Goal: Transaction & Acquisition: Purchase product/service

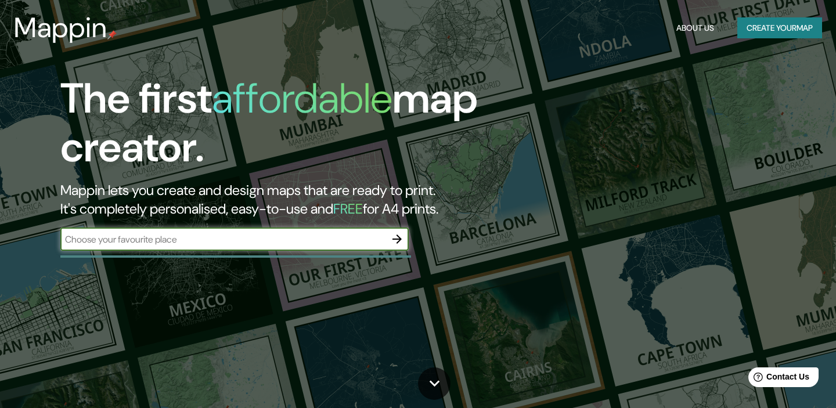
click at [255, 246] on input "text" at bounding box center [222, 239] width 325 height 13
type input "torreon"
click at [393, 239] on icon "button" at bounding box center [396, 239] width 9 height 9
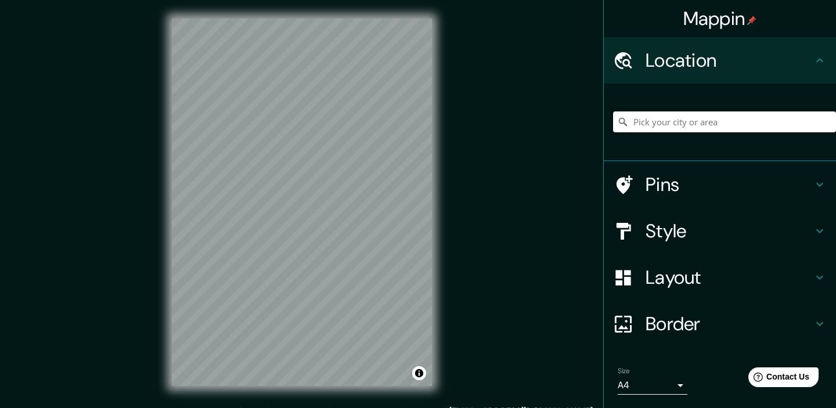
click at [671, 124] on input "Pick your city or area" at bounding box center [724, 121] width 223 height 21
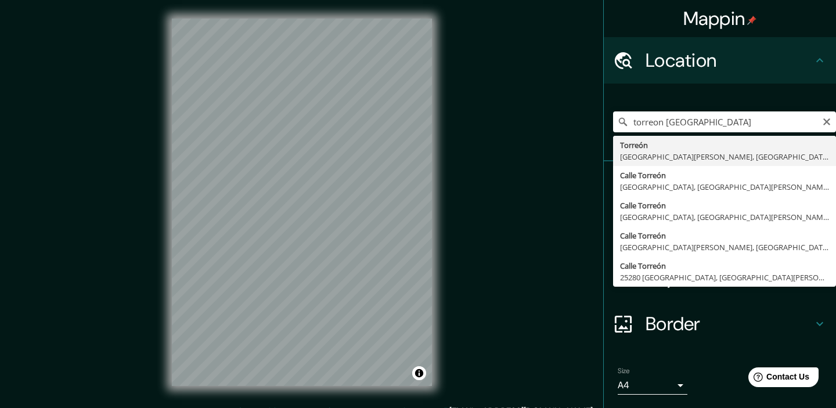
type input "[GEOGRAPHIC_DATA], [GEOGRAPHIC_DATA][PERSON_NAME], [GEOGRAPHIC_DATA]"
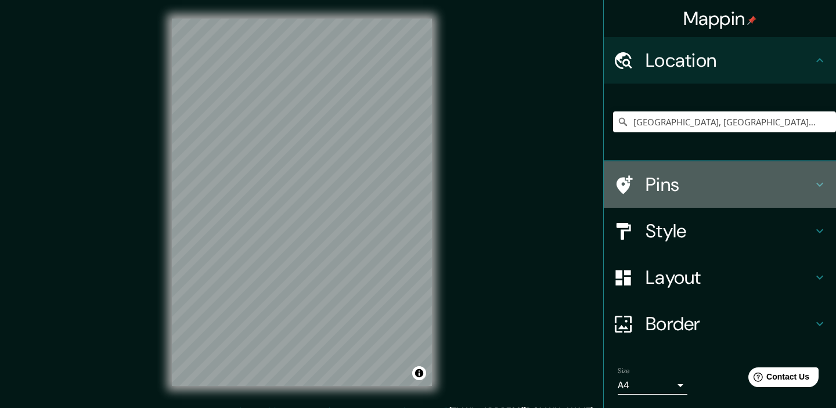
click at [739, 174] on h4 "Pins" at bounding box center [728, 184] width 167 height 23
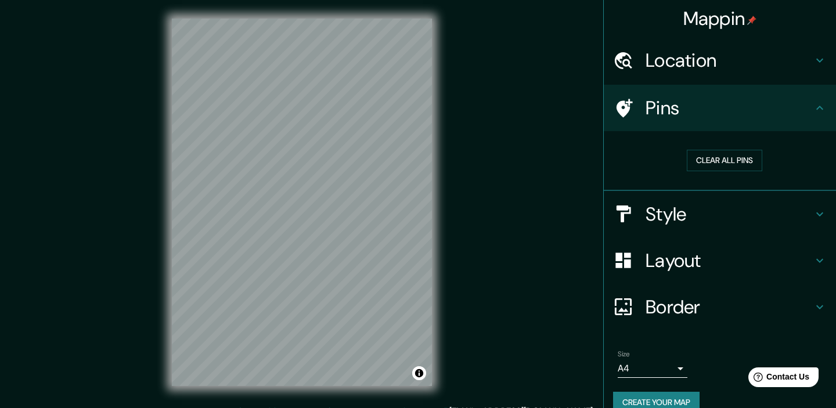
click at [728, 120] on div "Pins" at bounding box center [720, 108] width 232 height 46
click at [816, 107] on icon at bounding box center [820, 108] width 14 height 14
click at [701, 208] on h4 "Style" at bounding box center [728, 214] width 167 height 23
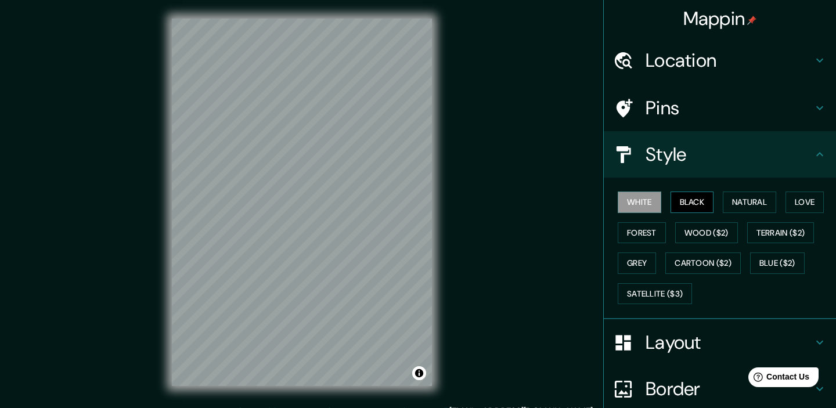
click at [699, 204] on button "Black" at bounding box center [692, 202] width 44 height 21
click at [734, 201] on button "Natural" at bounding box center [749, 202] width 53 height 21
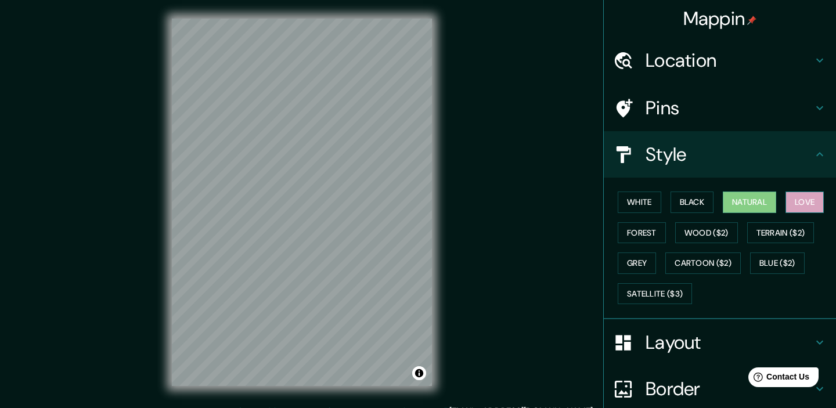
click at [811, 196] on button "Love" at bounding box center [804, 202] width 38 height 21
click at [629, 223] on button "Forest" at bounding box center [642, 232] width 48 height 21
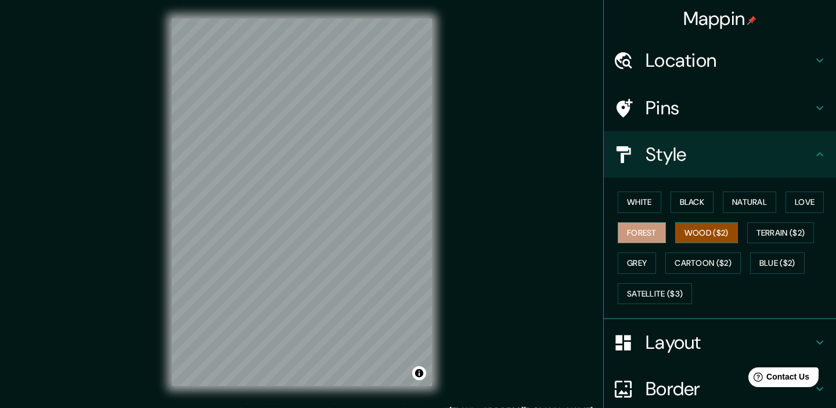
click at [730, 232] on button "Wood ($2)" at bounding box center [706, 232] width 63 height 21
click at [769, 228] on button "Terrain ($2)" at bounding box center [780, 232] width 67 height 21
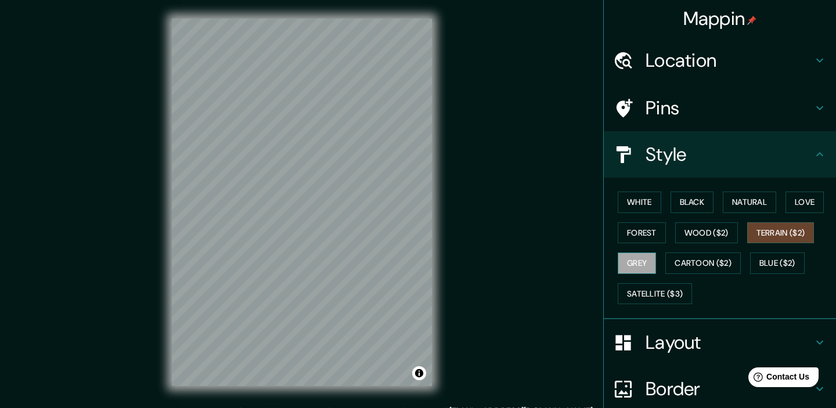
click at [639, 262] on button "Grey" at bounding box center [637, 263] width 38 height 21
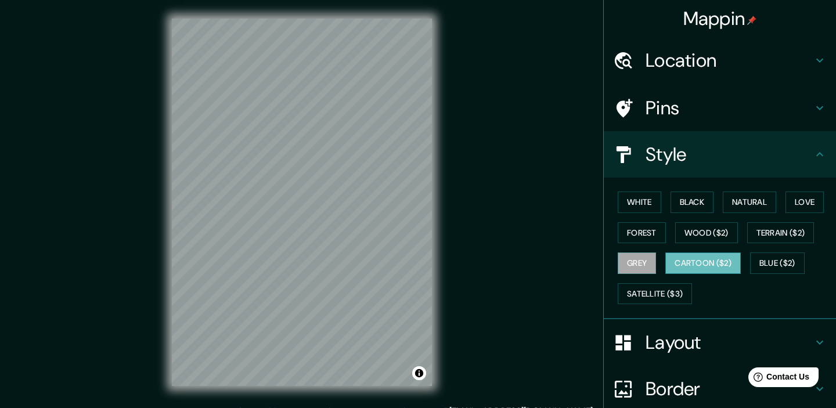
click at [691, 258] on button "Cartoon ($2)" at bounding box center [702, 263] width 75 height 21
click at [769, 257] on button "Blue ($2)" at bounding box center [777, 263] width 55 height 21
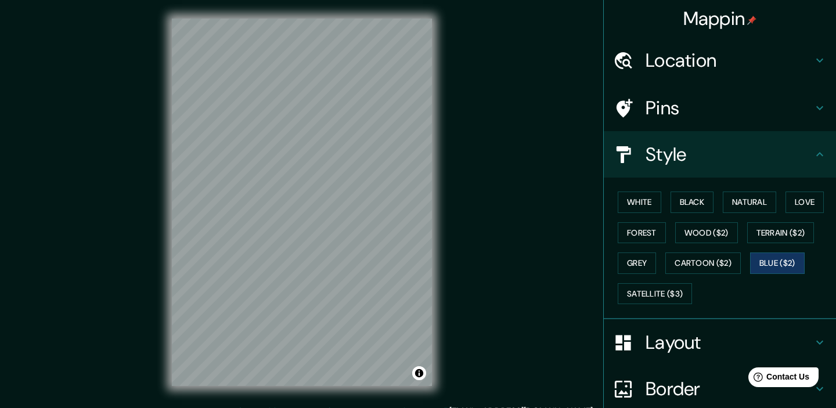
click at [691, 339] on h4 "Layout" at bounding box center [728, 342] width 167 height 23
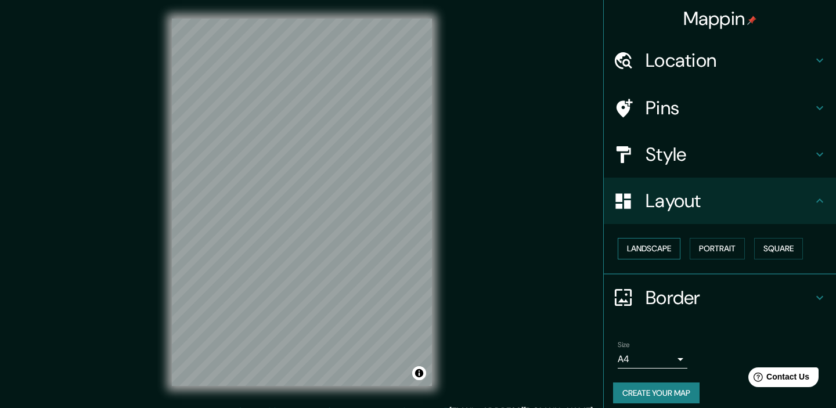
click at [662, 255] on button "Landscape" at bounding box center [649, 248] width 63 height 21
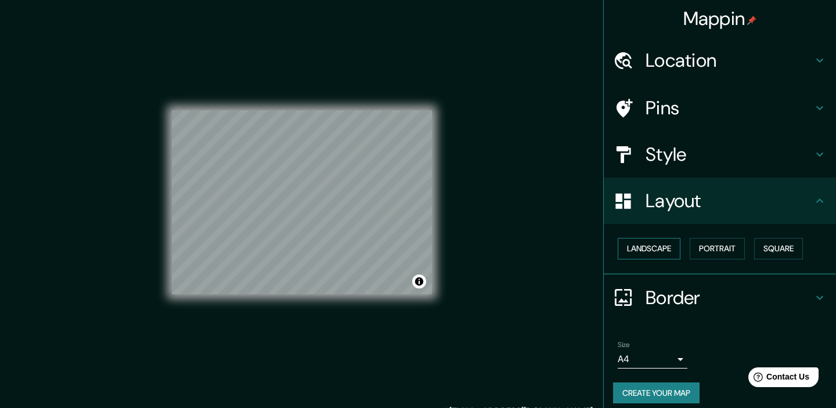
click at [651, 245] on button "Landscape" at bounding box center [649, 248] width 63 height 21
click at [717, 242] on button "Portrait" at bounding box center [717, 248] width 55 height 21
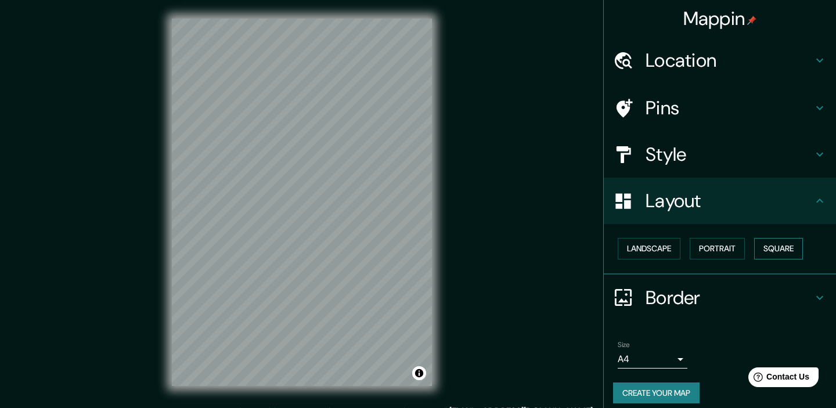
click at [778, 243] on button "Square" at bounding box center [778, 248] width 49 height 21
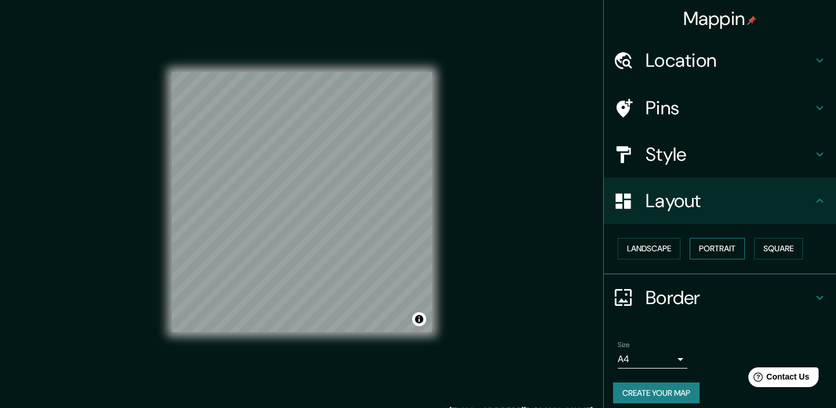
click at [724, 246] on button "Portrait" at bounding box center [717, 248] width 55 height 21
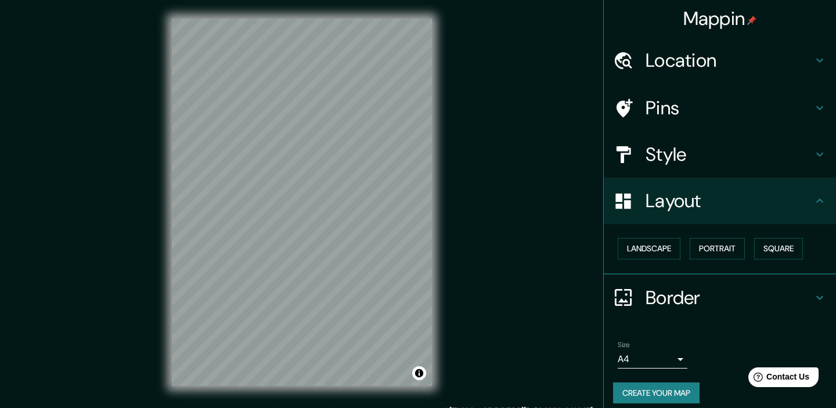
click at [701, 304] on h4 "Border" at bounding box center [728, 297] width 167 height 23
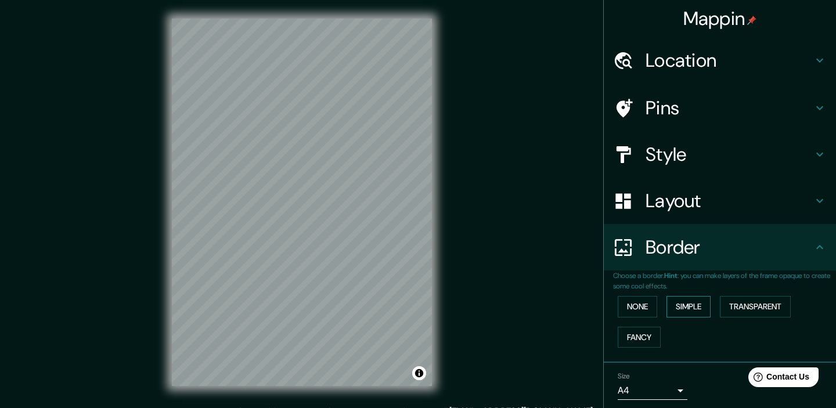
click at [695, 301] on button "Simple" at bounding box center [688, 306] width 44 height 21
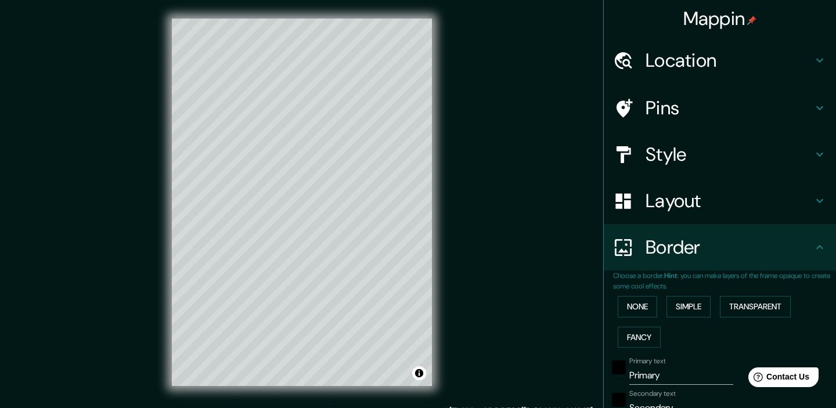
click at [643, 377] on input "Primary" at bounding box center [681, 375] width 104 height 19
type input "T"
type input "179"
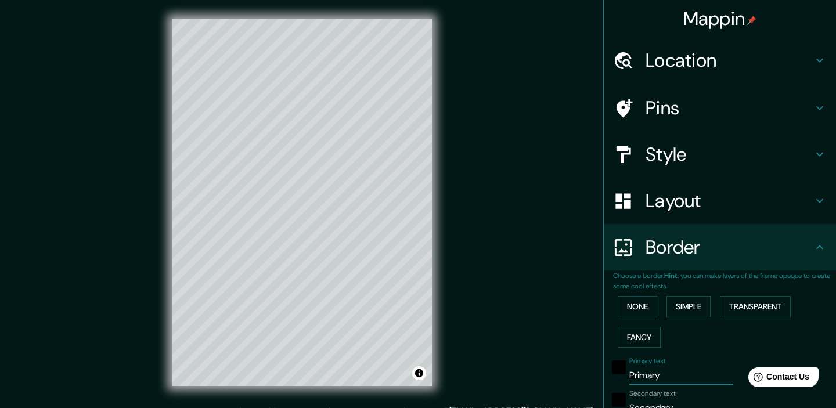
type input "36"
type input "To"
type input "179"
type input "36"
type input "Tor"
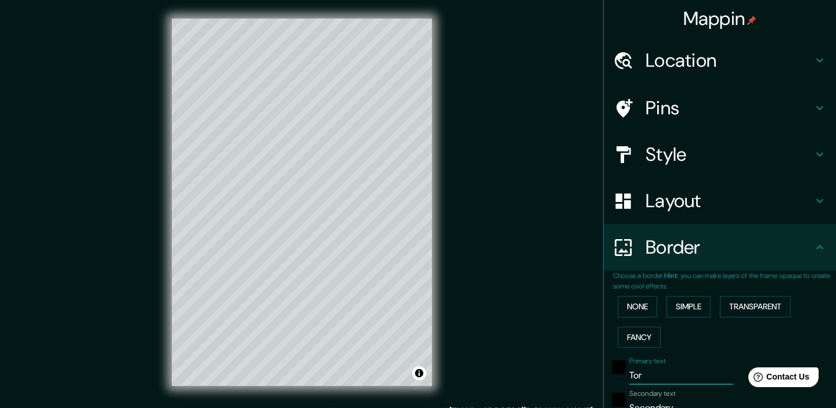
type input "179"
type input "36"
type input "Torr"
type input "179"
type input "36"
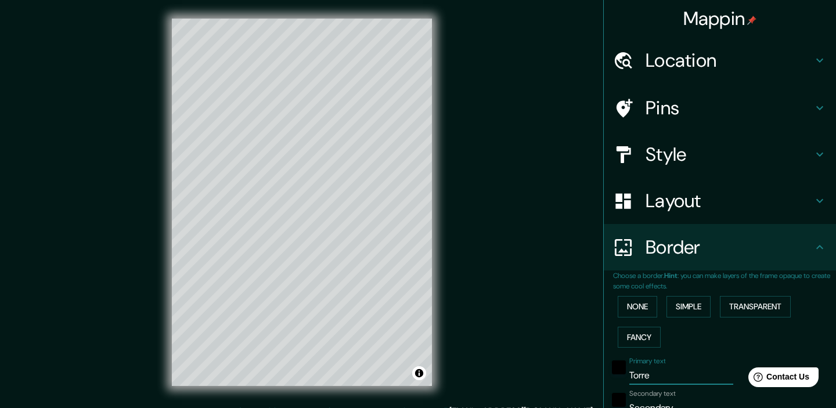
type input "Torreo"
type input "179"
type input "36"
type input "Torreon"
type input "179"
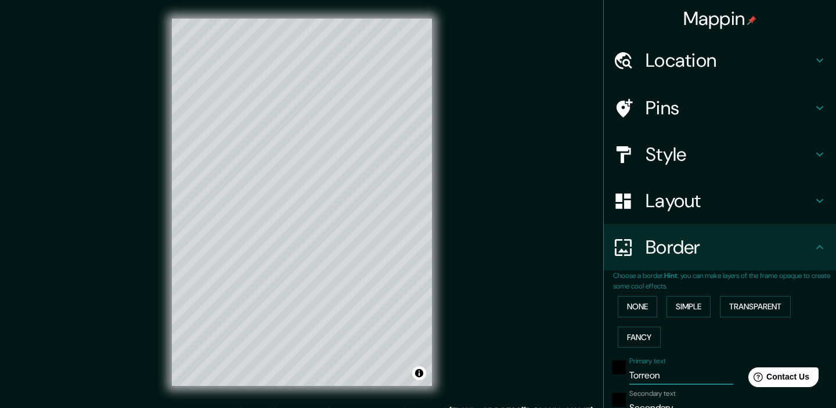
type input "36"
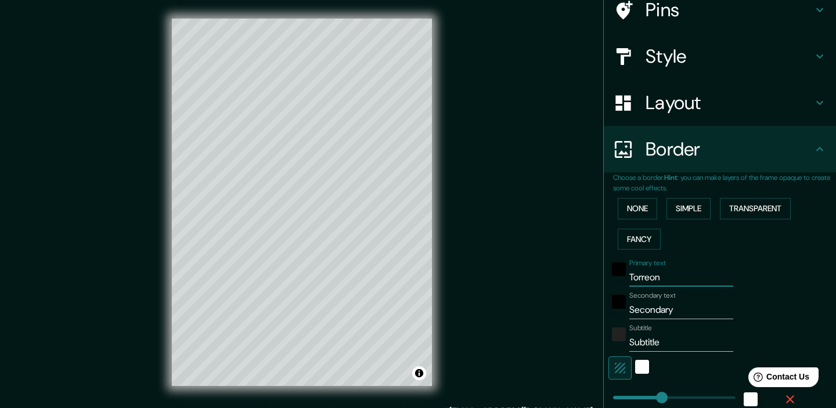
scroll to position [100, 0]
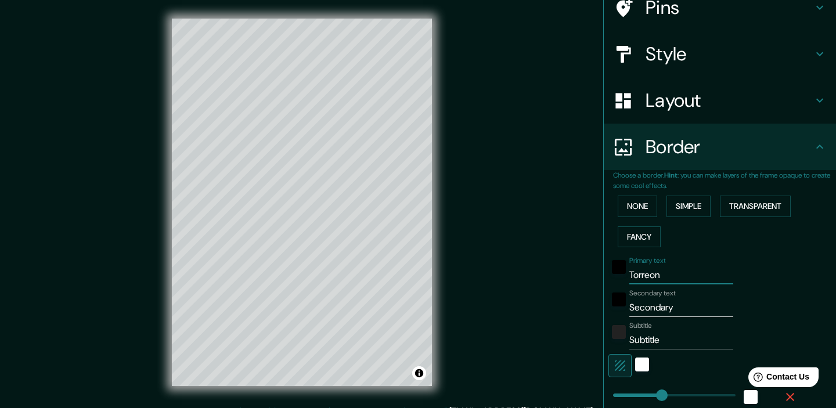
type input "Torreon"
click at [666, 307] on input "Secondary" at bounding box center [681, 307] width 104 height 19
type input "C"
type input "179"
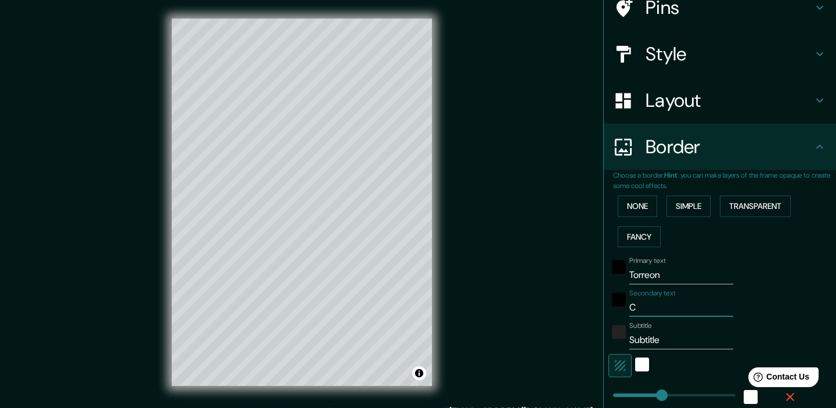
type input "36"
type input "[PERSON_NAME]"
type input "179"
type input "36"
type input "Ca"
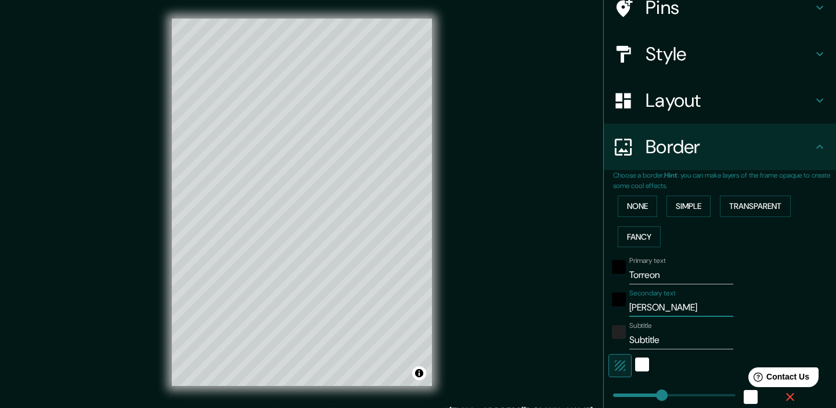
type input "179"
type input "36"
type input "C"
type input "179"
type input "36"
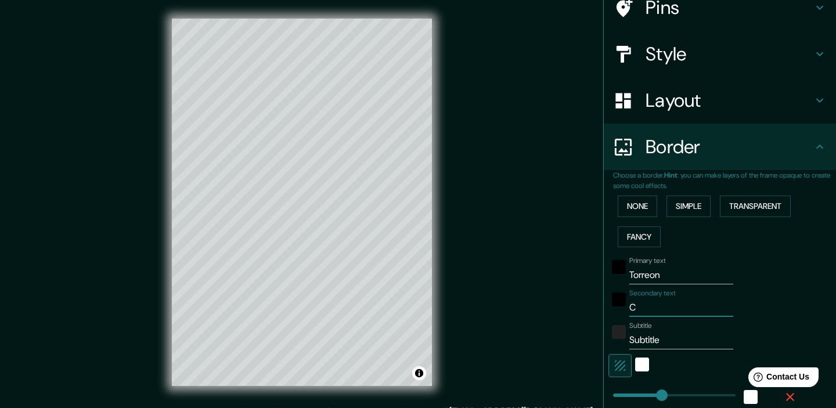
type input "Co"
type input "179"
type input "36"
type input "Coa"
type input "179"
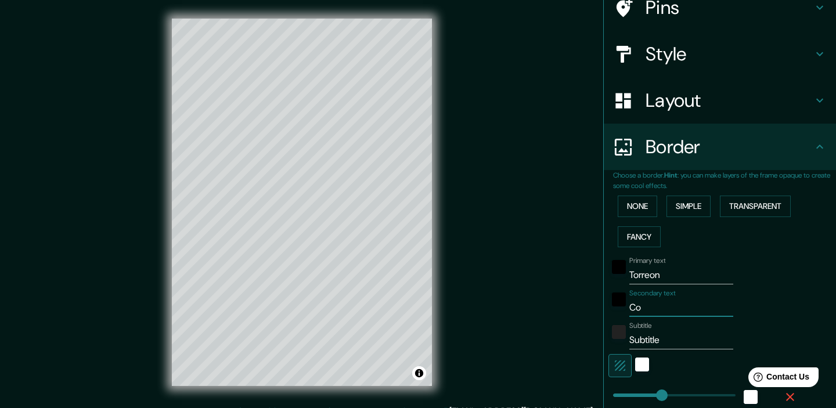
type input "36"
type input "Coah"
type input "179"
type input "36"
type input "Coahu"
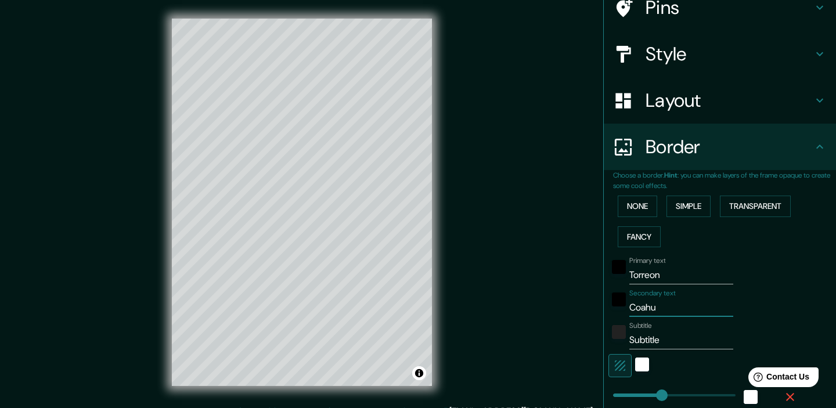
type input "179"
type input "36"
type input "Coahui"
type input "179"
type input "36"
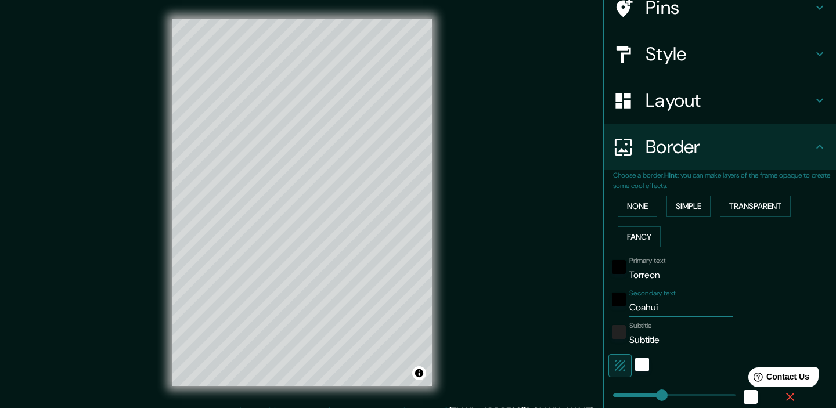
type input "Coahuil"
type input "179"
type input "36"
type input "[GEOGRAPHIC_DATA]"
type input "179"
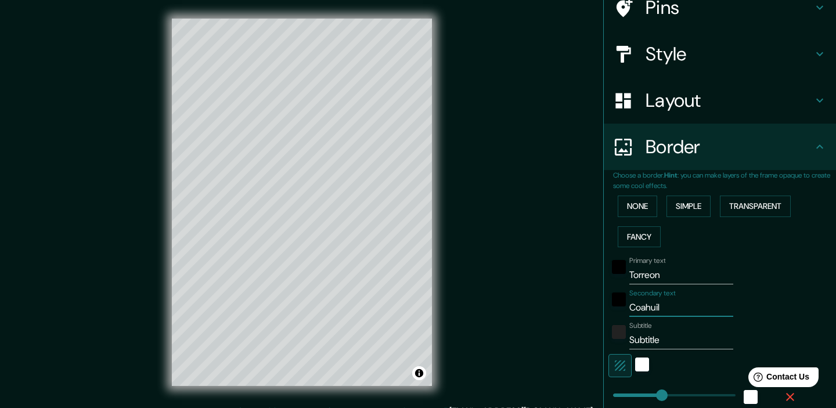
type input "36"
type input "[GEOGRAPHIC_DATA]"
click at [654, 338] on input "Subtitle" at bounding box center [681, 340] width 104 height 19
type input "M"
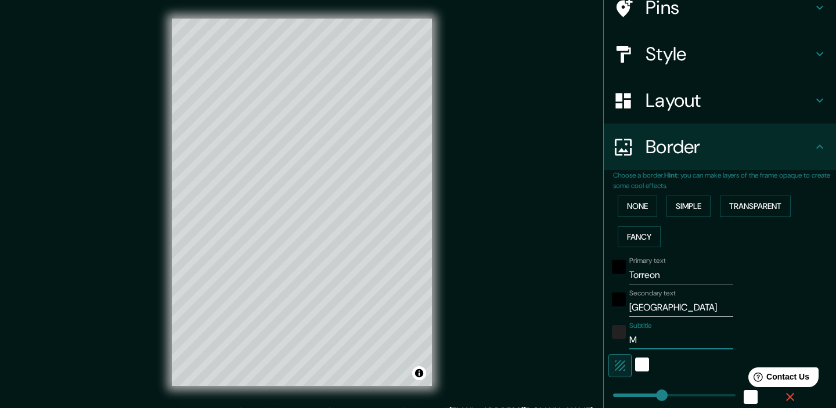
type input "179"
type input "36"
type input "Me"
type input "179"
type input "36"
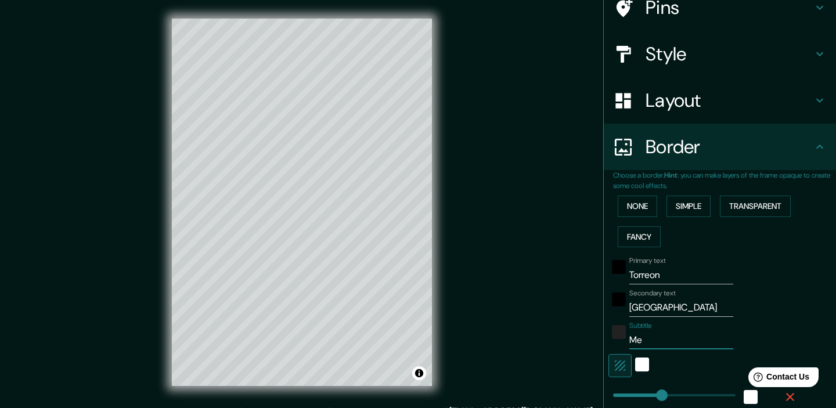
type input "Mex"
type input "179"
type input "36"
type input "Mexi"
type input "179"
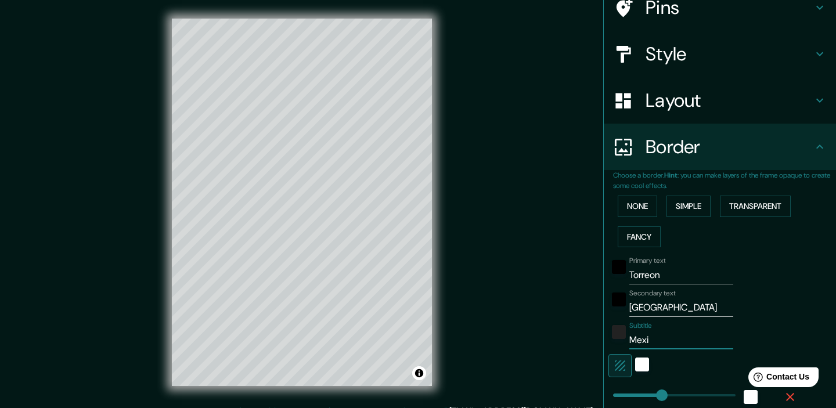
type input "36"
type input "Mexic"
type input "179"
type input "36"
type input "[GEOGRAPHIC_DATA]"
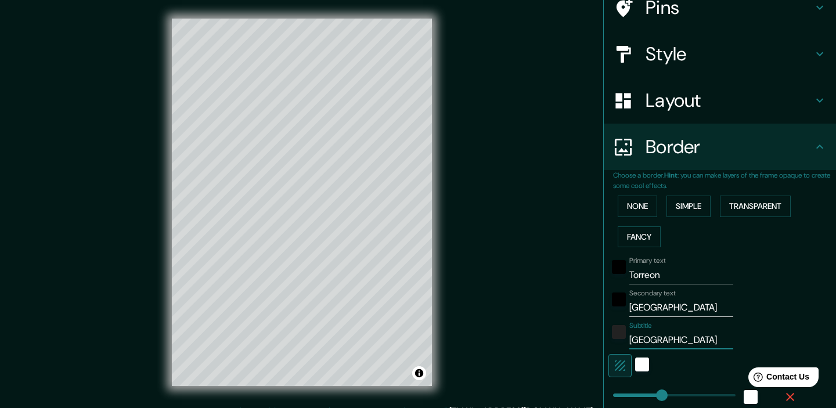
type input "179"
type input "36"
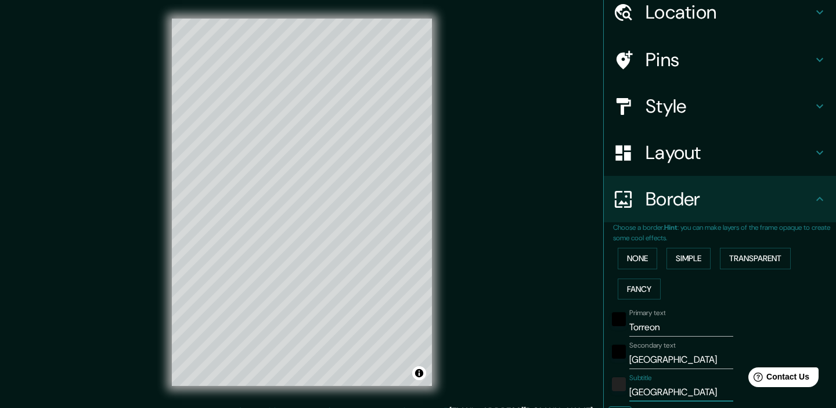
scroll to position [0, 0]
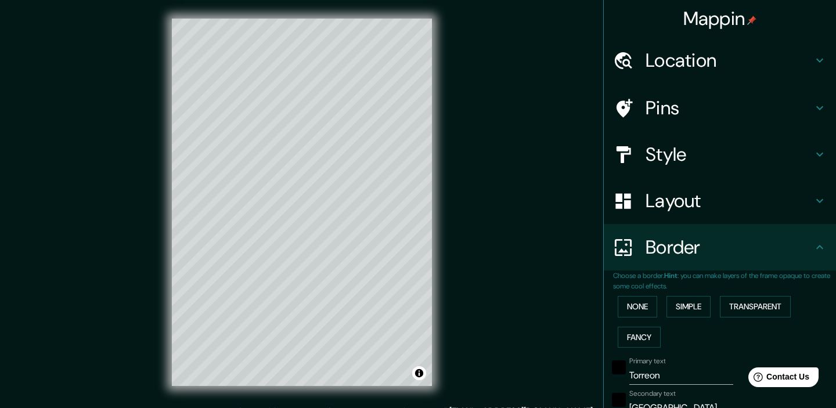
type input "[GEOGRAPHIC_DATA]"
click at [677, 163] on h4 "Style" at bounding box center [728, 154] width 167 height 23
type input "179"
type input "36"
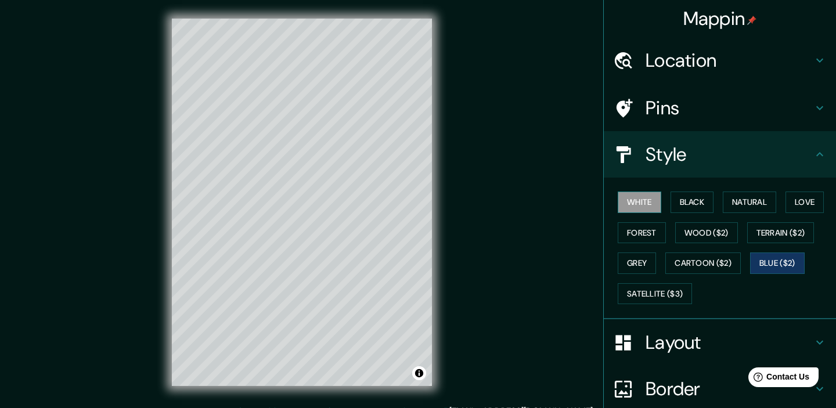
click at [645, 203] on button "White" at bounding box center [640, 202] width 44 height 21
click at [688, 203] on button "Black" at bounding box center [692, 202] width 44 height 21
click at [652, 197] on button "White" at bounding box center [640, 202] width 44 height 21
click at [697, 206] on button "Black" at bounding box center [692, 202] width 44 height 21
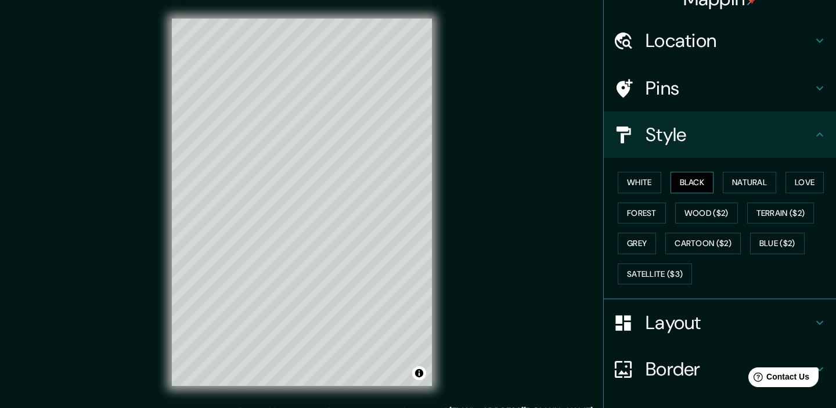
scroll to position [20, 0]
click at [776, 237] on button "Blue ($2)" at bounding box center [777, 243] width 55 height 21
click at [644, 244] on button "Grey" at bounding box center [637, 243] width 38 height 21
click at [696, 174] on button "Black" at bounding box center [692, 182] width 44 height 21
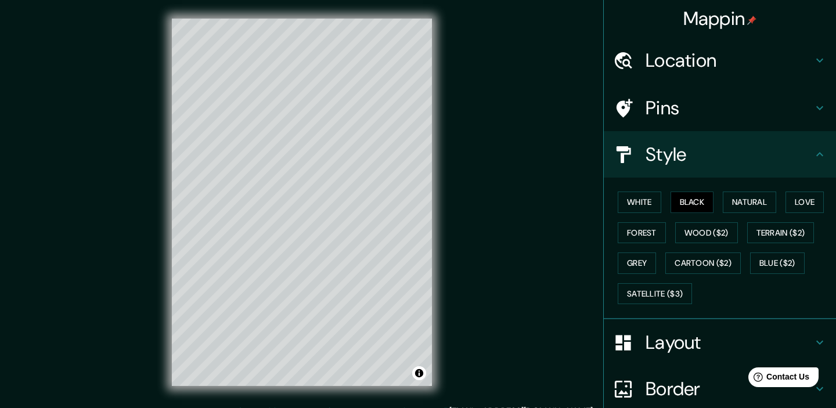
click at [687, 60] on h4 "Location" at bounding box center [728, 60] width 167 height 23
type input "179"
type input "36"
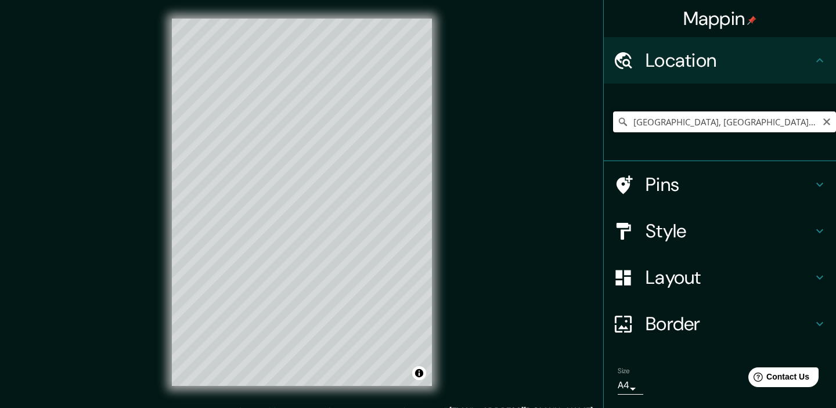
click at [658, 128] on input "[GEOGRAPHIC_DATA], [GEOGRAPHIC_DATA][PERSON_NAME], [GEOGRAPHIC_DATA]" at bounding box center [724, 121] width 223 height 21
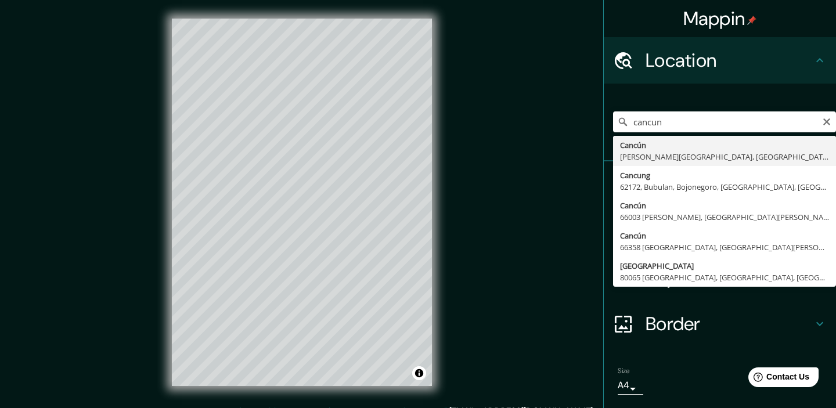
type input "Cancún, [PERSON_NAME][GEOGRAPHIC_DATA], [GEOGRAPHIC_DATA]"
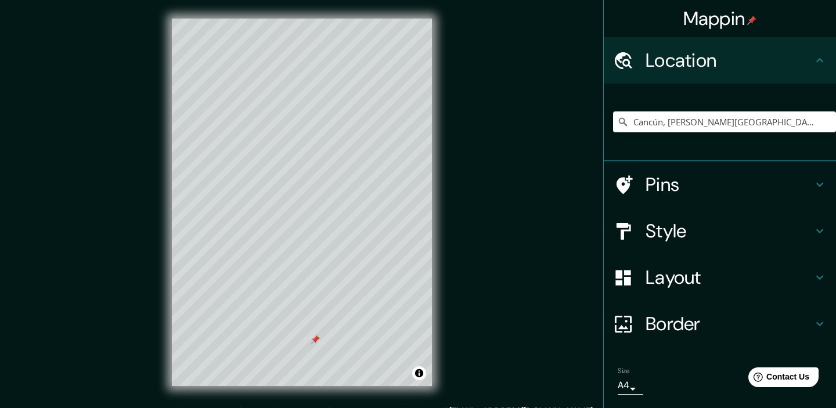
drag, startPoint x: 313, startPoint y: 331, endPoint x: 318, endPoint y: 341, distance: 10.7
click at [318, 341] on div at bounding box center [315, 339] width 9 height 9
click at [667, 181] on h4 "Pins" at bounding box center [728, 184] width 167 height 23
type input "179"
type input "36"
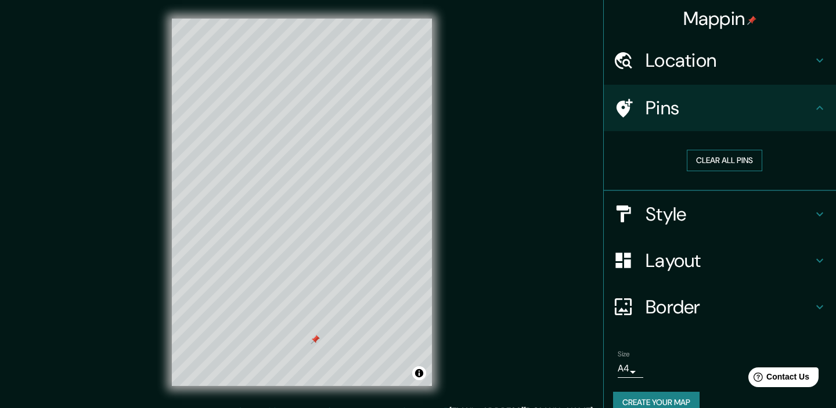
click at [724, 157] on button "Clear all pins" at bounding box center [724, 160] width 75 height 21
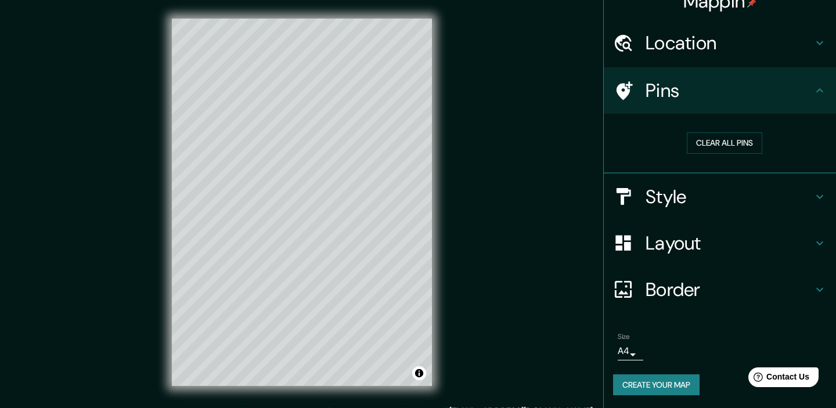
scroll to position [19, 0]
click at [691, 284] on h4 "Border" at bounding box center [728, 288] width 167 height 23
type input "179"
type input "36"
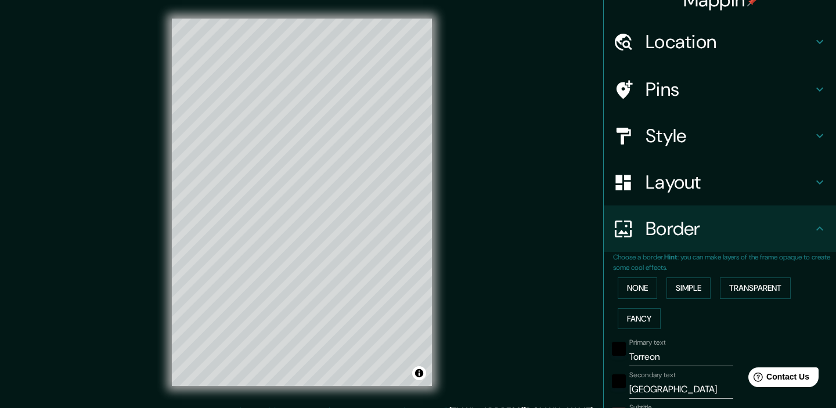
click at [651, 354] on input "Torreon" at bounding box center [681, 357] width 104 height 19
type input "C"
type input "179"
type input "36"
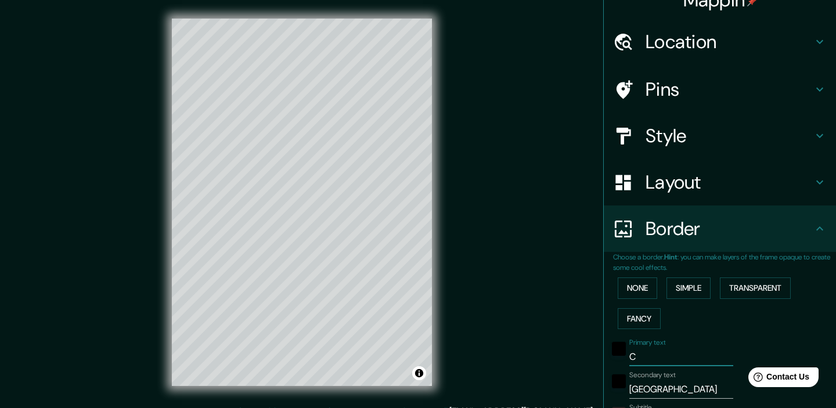
type input "Ca"
type input "179"
type input "36"
type input "Can"
type input "179"
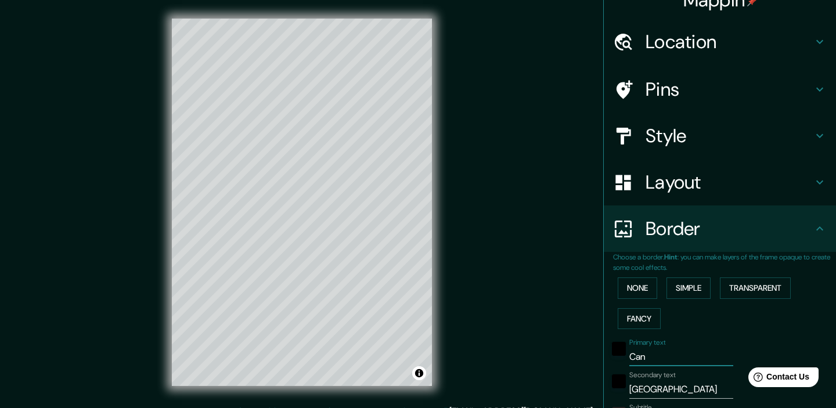
type input "36"
type input "Canc"
type input "179"
type input "36"
type input "Cancu"
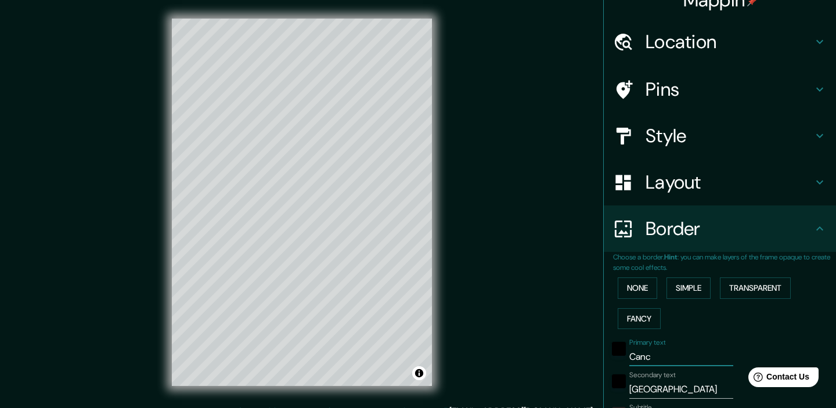
type input "179"
type input "36"
type input "Cancun"
type input "179"
type input "36"
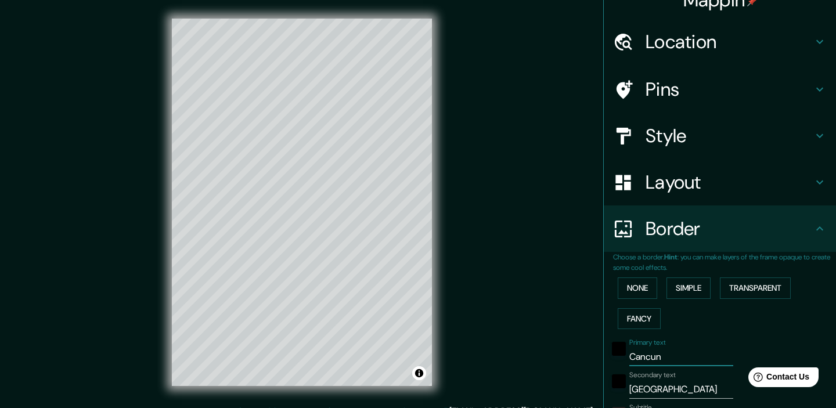
type input "Cancun"
click at [652, 392] on input "[GEOGRAPHIC_DATA]" at bounding box center [681, 389] width 104 height 19
type input "Q"
type input "179"
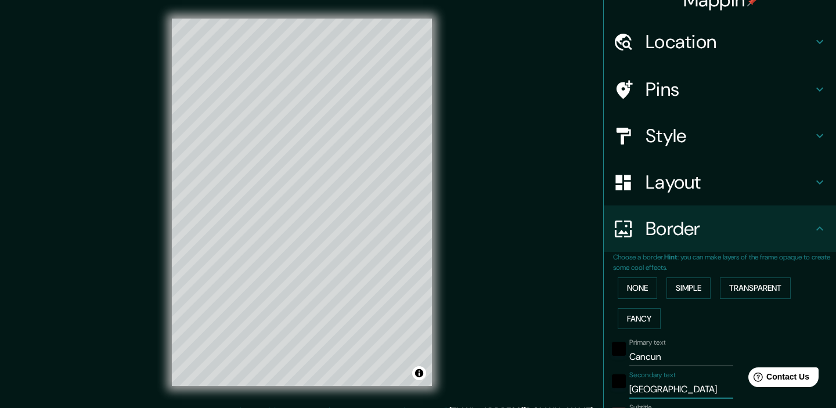
type input "36"
type input "Qu"
type input "179"
type input "36"
type input "Qui"
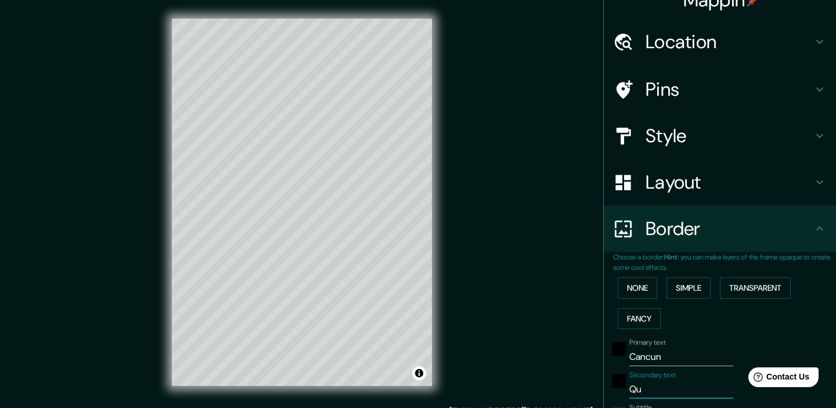
type input "179"
type input "36"
type input "Quin"
type input "179"
type input "36"
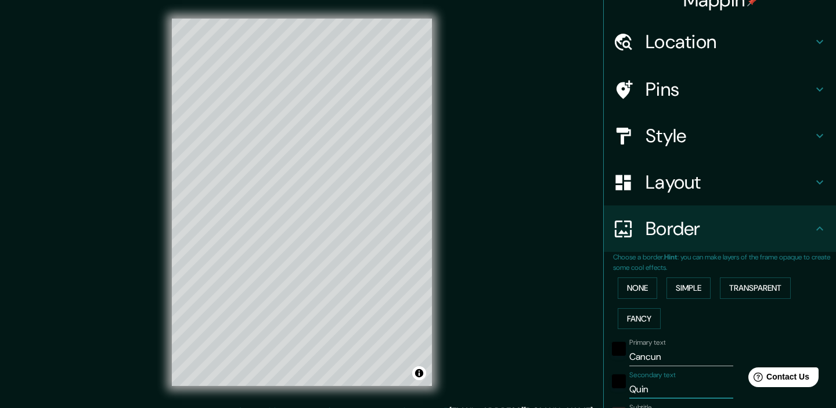
type input "[PERSON_NAME]"
type input "179"
type input "36"
type input "Quinta"
type input "179"
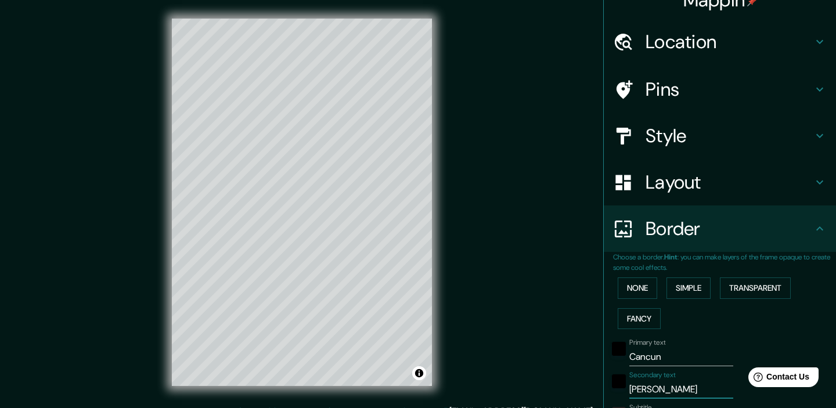
type input "36"
type input "Quintan"
type input "179"
type input "36"
type input "[PERSON_NAME]"
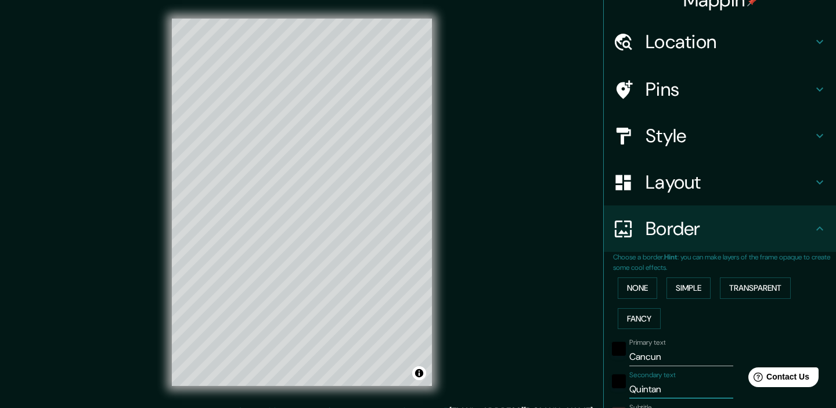
type input "179"
type input "36"
type input "[PERSON_NAME]"
type input "179"
type input "36"
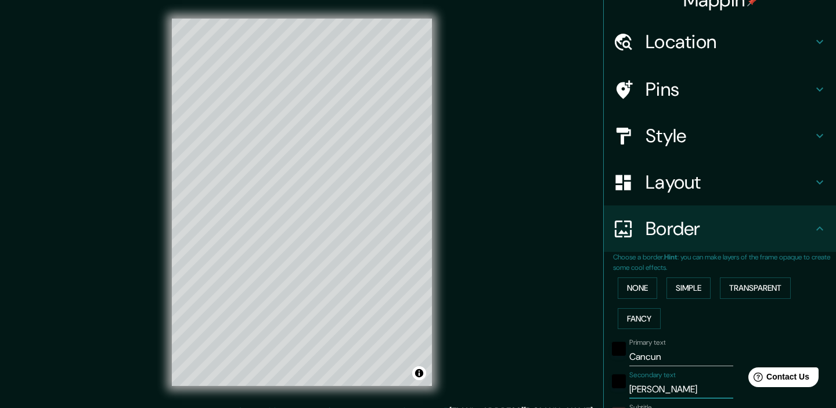
type input "[PERSON_NAME] R"
type input "179"
type input "36"
type input "[PERSON_NAME]"
type input "179"
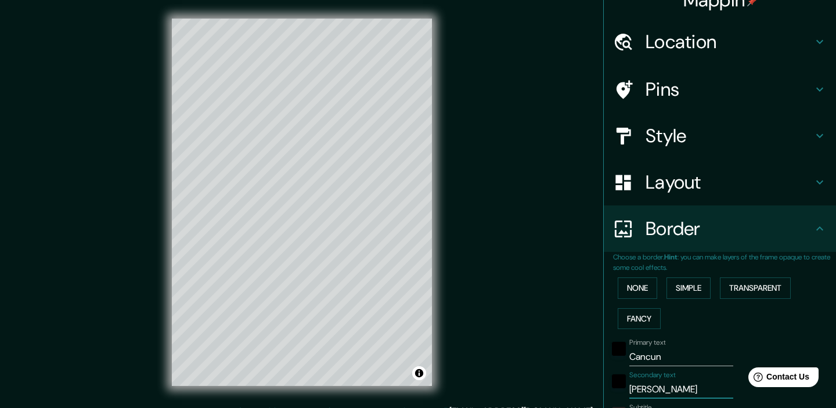
type input "36"
type input "[PERSON_NAME] Roo"
type input "179"
type input "36"
type input "[PERSON_NAME] Roo"
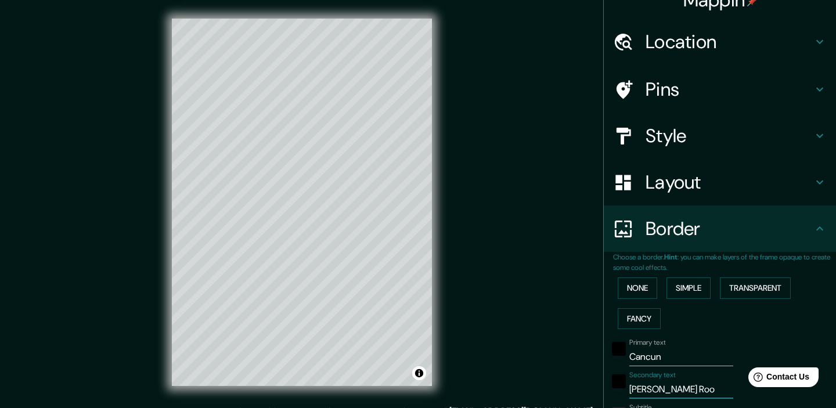
click at [510, 314] on div "Mappin Location [GEOGRAPHIC_DATA], [PERSON_NAME][GEOGRAPHIC_DATA], [GEOGRAPHIC_…" at bounding box center [418, 211] width 836 height 423
click at [679, 136] on h4 "Style" at bounding box center [728, 135] width 167 height 23
type input "179"
type input "36"
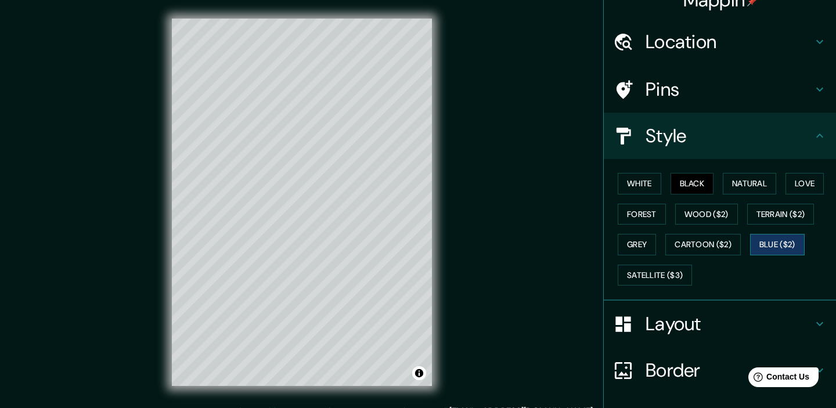
click at [767, 243] on button "Blue ($2)" at bounding box center [777, 244] width 55 height 21
click at [706, 241] on button "Cartoon ($2)" at bounding box center [702, 244] width 75 height 21
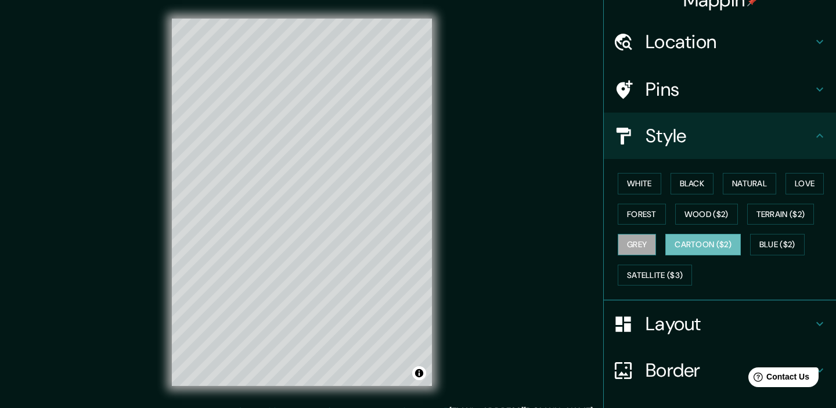
click at [639, 240] on button "Grey" at bounding box center [637, 244] width 38 height 21
click at [688, 179] on button "Black" at bounding box center [692, 183] width 44 height 21
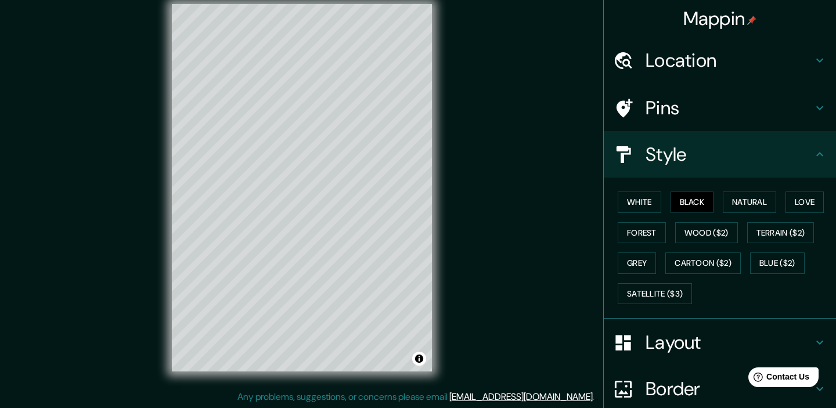
scroll to position [100, 0]
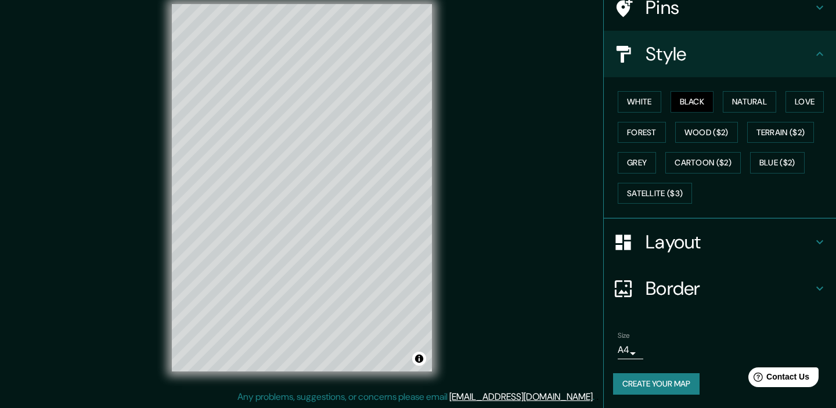
click at [673, 385] on button "Create your map" at bounding box center [656, 383] width 86 height 21
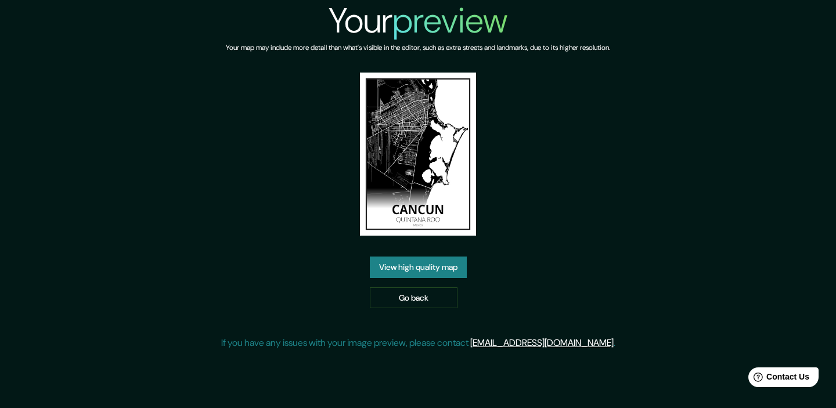
click at [443, 263] on link "View high quality map" at bounding box center [418, 267] width 97 height 21
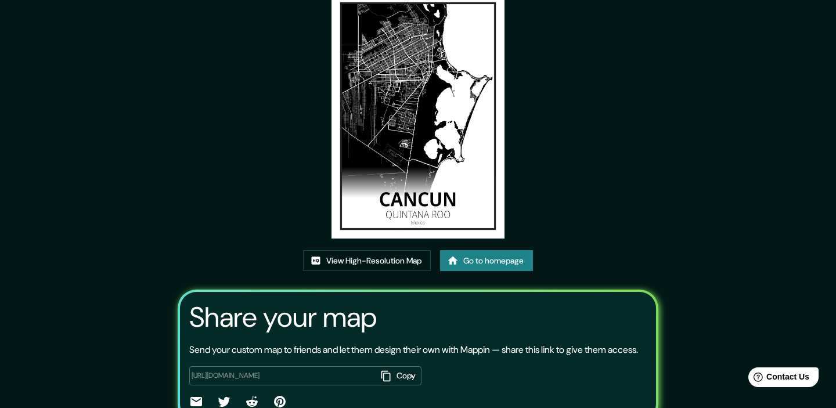
scroll to position [58, 0]
click at [361, 259] on link "View High-Resolution Map" at bounding box center [367, 260] width 128 height 21
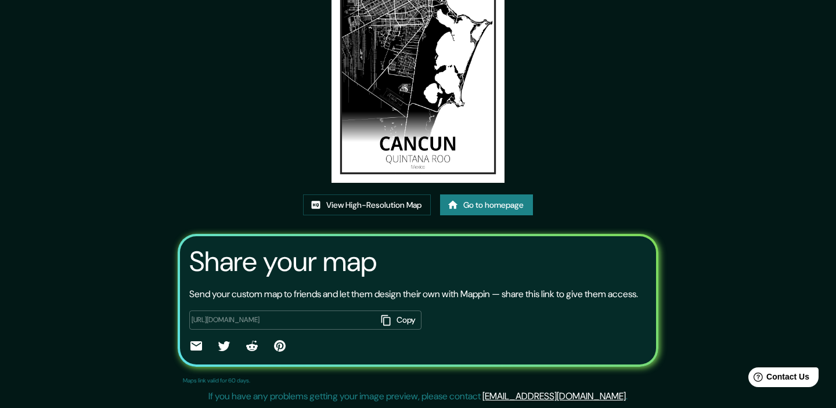
click at [402, 324] on button "Copy" at bounding box center [398, 320] width 45 height 19
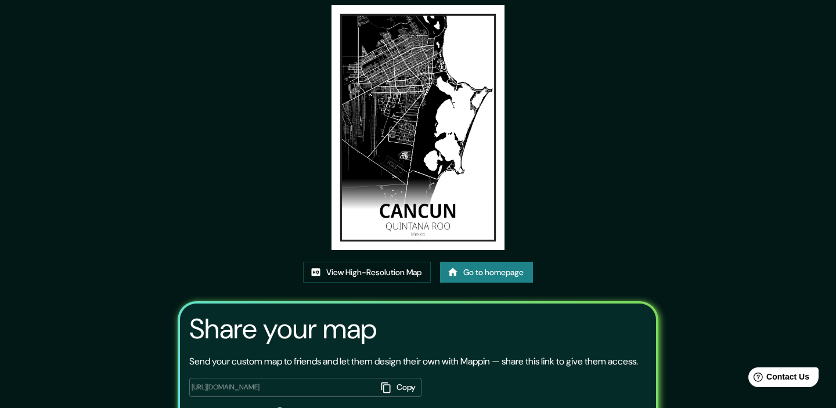
scroll to position [0, 0]
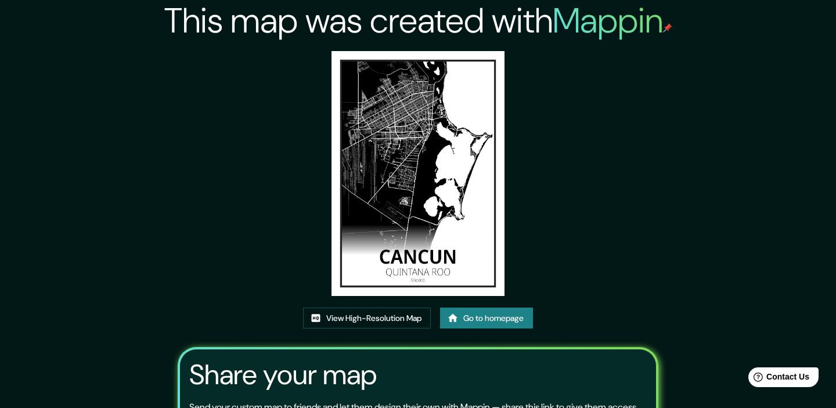
click at [504, 315] on link "Go to homepage" at bounding box center [486, 318] width 93 height 21
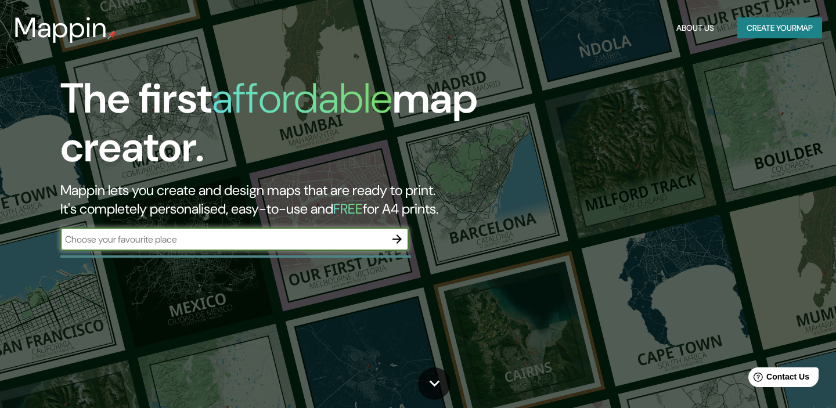
click at [236, 239] on input "text" at bounding box center [222, 239] width 325 height 13
type input "Torreon coahuila"
click at [394, 240] on icon "button" at bounding box center [397, 239] width 14 height 14
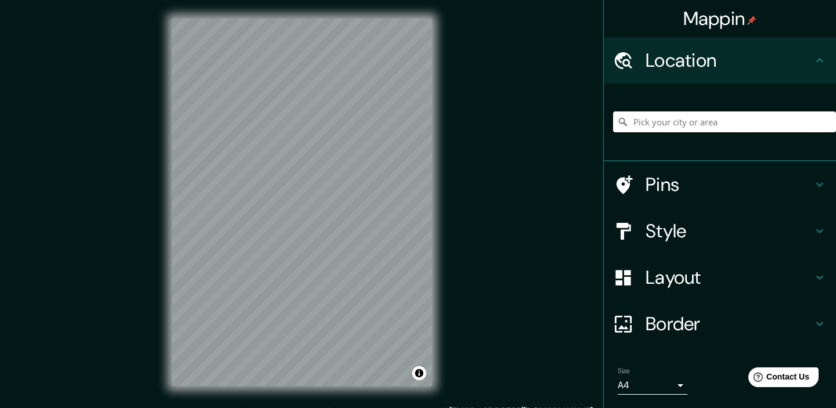
click at [635, 124] on input "Pick your city or area" at bounding box center [724, 121] width 223 height 21
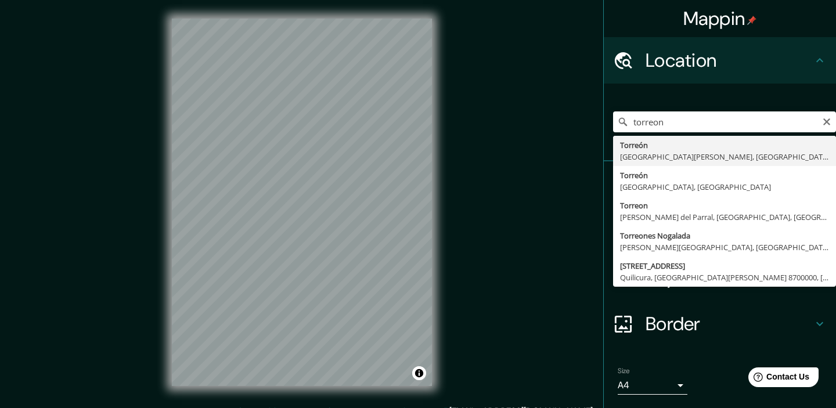
type input "[GEOGRAPHIC_DATA], [GEOGRAPHIC_DATA][PERSON_NAME], [GEOGRAPHIC_DATA]"
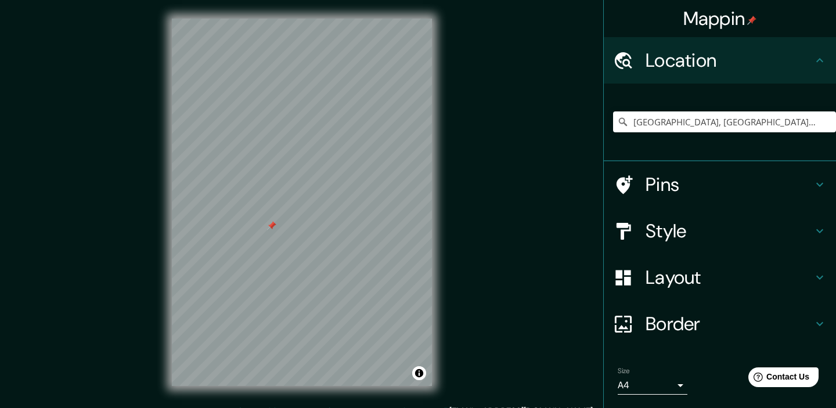
click at [695, 225] on h4 "Style" at bounding box center [728, 230] width 167 height 23
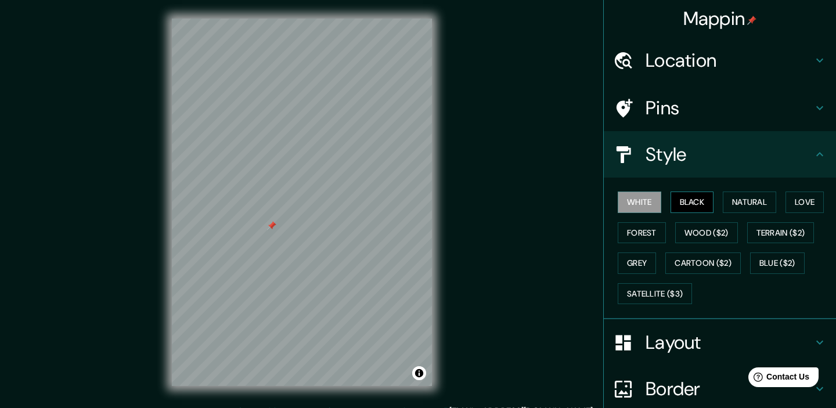
click at [698, 198] on button "Black" at bounding box center [692, 202] width 44 height 21
click at [675, 338] on h4 "Layout" at bounding box center [728, 342] width 167 height 23
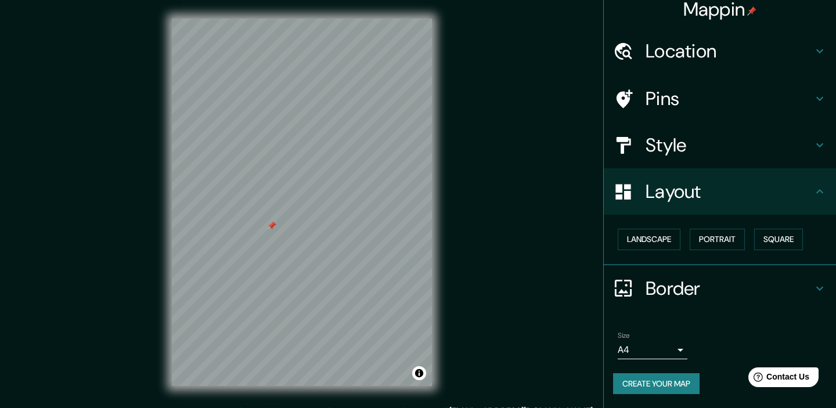
scroll to position [15, 0]
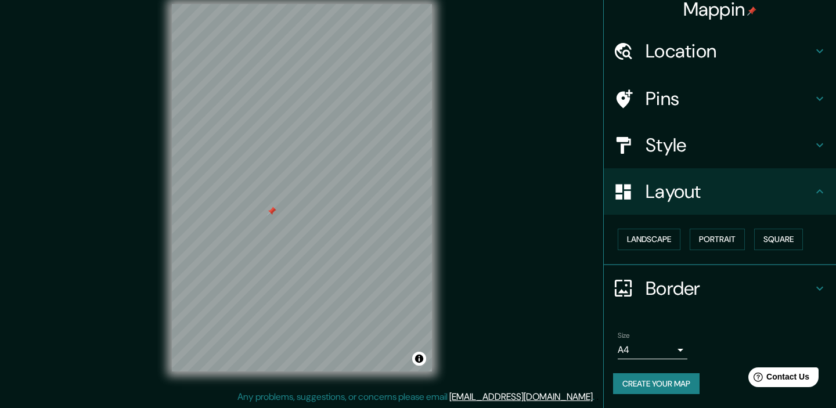
click at [820, 189] on icon at bounding box center [820, 192] width 14 height 14
click at [763, 293] on h4 "Border" at bounding box center [728, 288] width 167 height 23
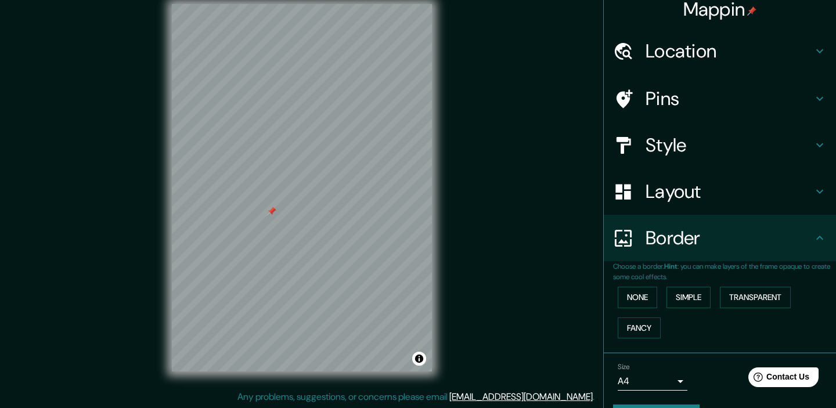
scroll to position [41, 0]
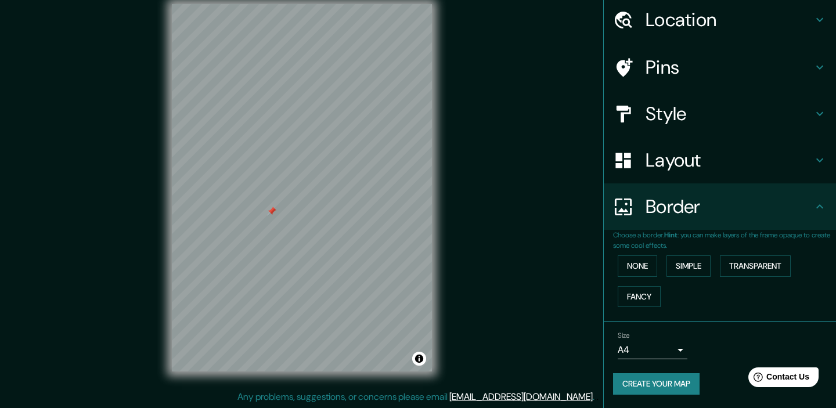
click at [639, 349] on body "Mappin Location Torreón, Coahuila de Zaragoza, México Pins Style Layout Border …" at bounding box center [418, 189] width 836 height 408
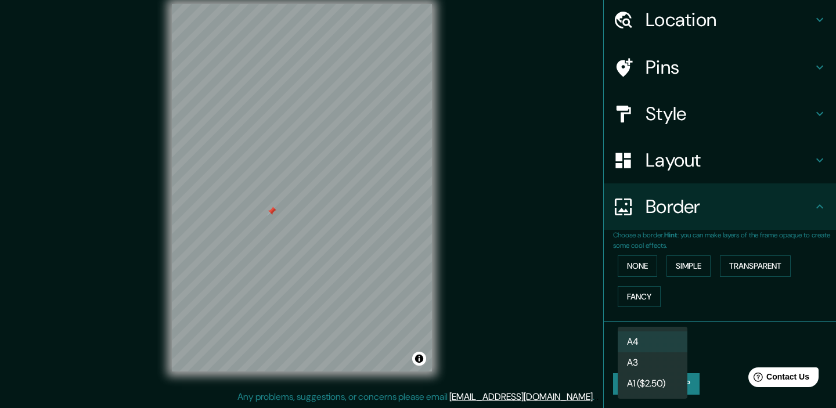
click at [745, 334] on div at bounding box center [418, 204] width 836 height 408
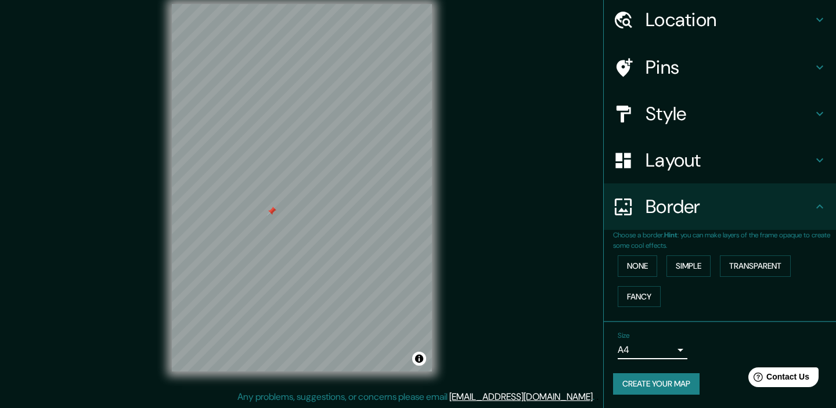
click at [679, 167] on h4 "Layout" at bounding box center [728, 160] width 167 height 23
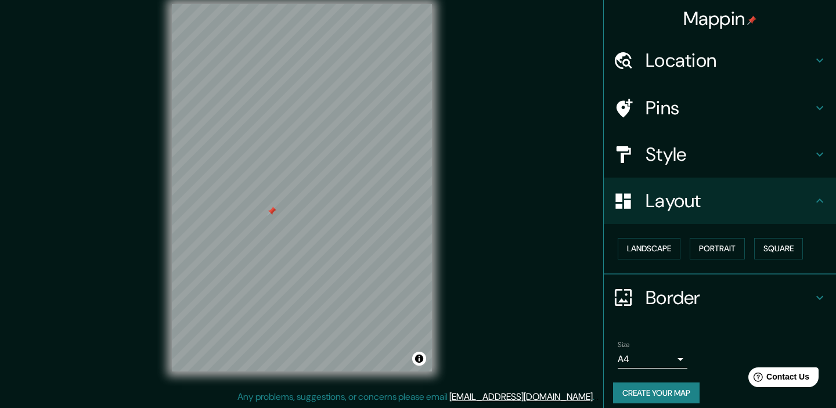
scroll to position [9, 0]
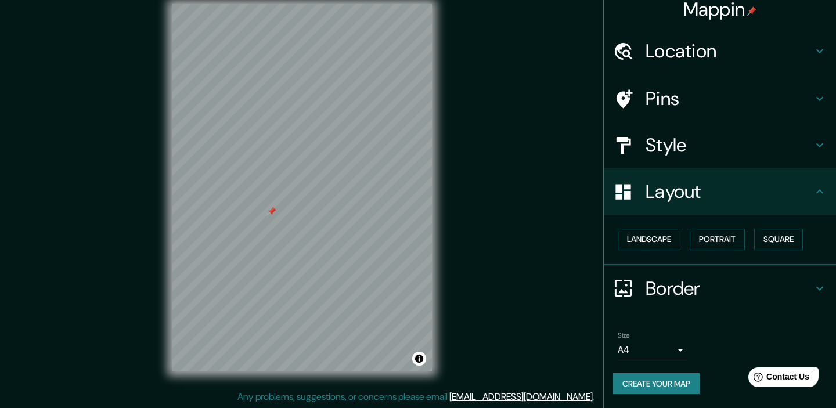
click at [695, 146] on h4 "Style" at bounding box center [728, 145] width 167 height 23
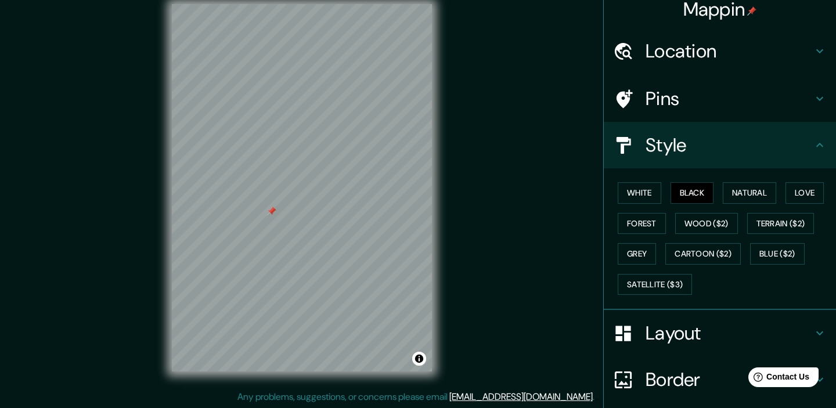
click at [695, 146] on h4 "Style" at bounding box center [728, 145] width 167 height 23
click at [805, 140] on h4 "Style" at bounding box center [728, 145] width 167 height 23
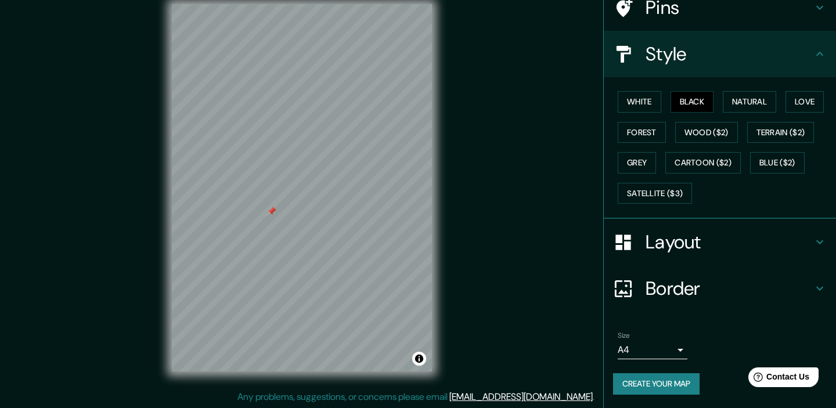
click at [704, 287] on h4 "Border" at bounding box center [728, 288] width 167 height 23
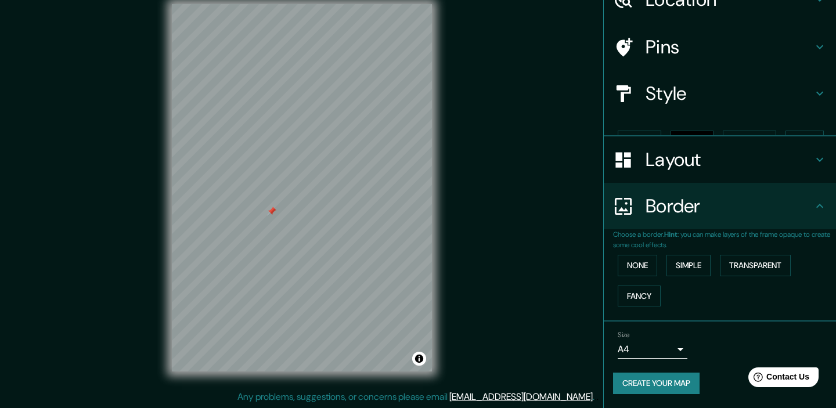
scroll to position [41, 0]
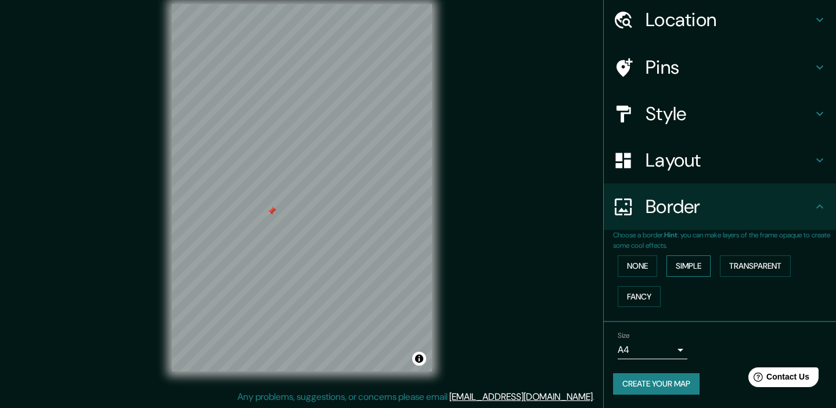
click at [696, 259] on button "Simple" at bounding box center [688, 265] width 44 height 21
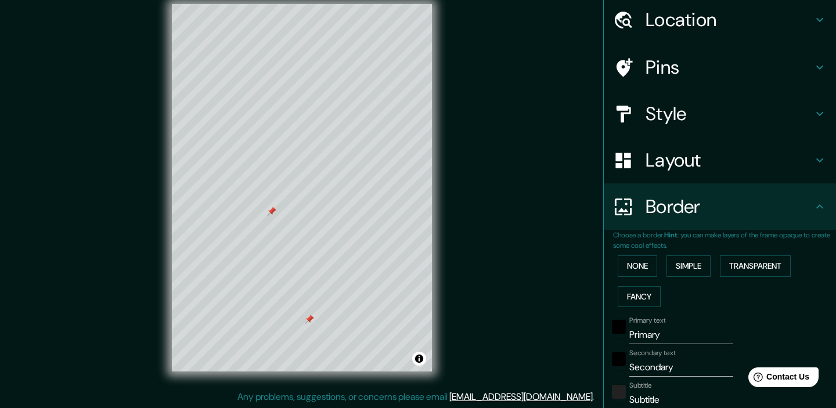
click at [663, 72] on h4 "Pins" at bounding box center [728, 67] width 167 height 23
type input "179"
type input "36"
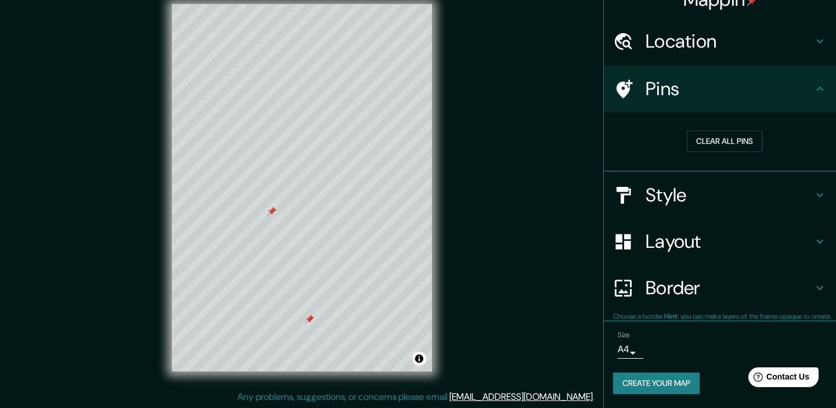
scroll to position [19, 0]
click at [713, 142] on button "Clear all pins" at bounding box center [724, 141] width 75 height 21
click at [700, 277] on h4 "Border" at bounding box center [728, 288] width 167 height 23
type input "179"
type input "36"
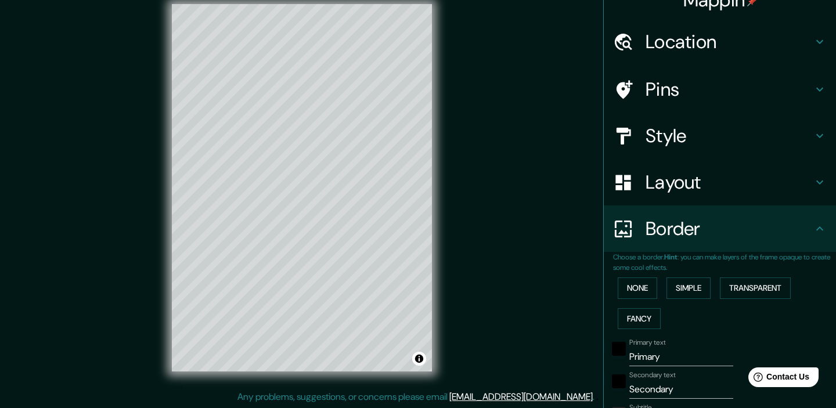
click at [655, 360] on input "Primary" at bounding box center [681, 357] width 104 height 19
type input "T"
type input "179"
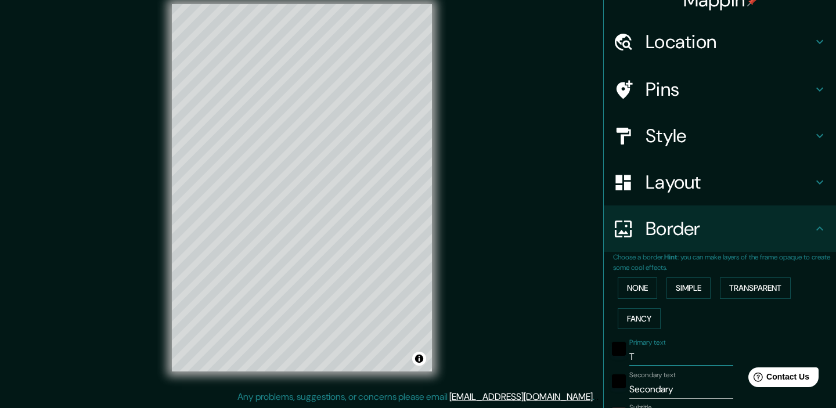
type input "36"
type input "To"
type input "179"
type input "36"
type input "Tor"
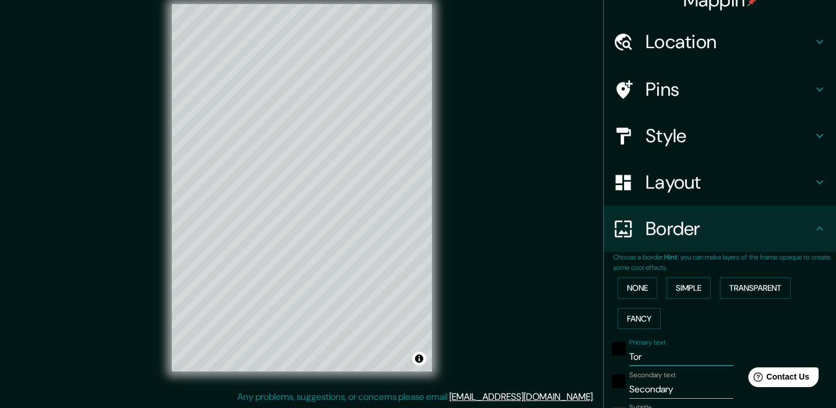
type input "179"
type input "36"
type input "Torreo"
type input "179"
type input "36"
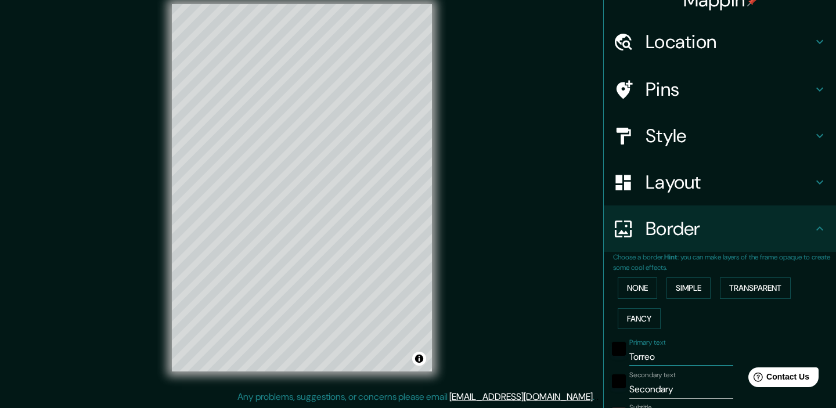
type input "Torreon"
type input "179"
type input "36"
type input "Torreon"
click at [655, 389] on input "Secondary" at bounding box center [681, 389] width 104 height 19
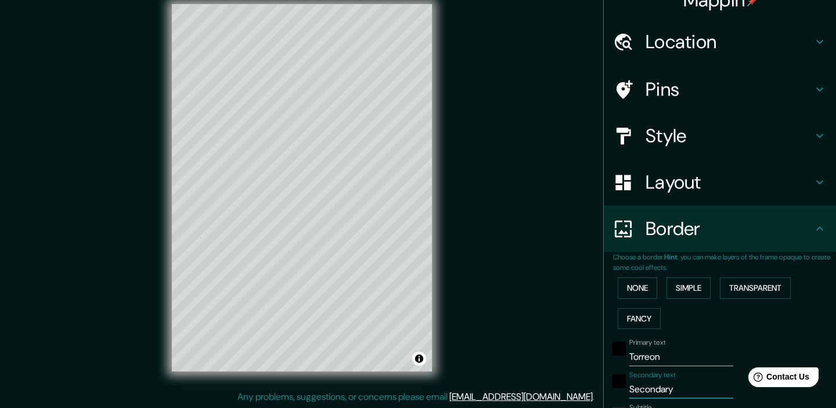
click at [655, 389] on input "Secondary" at bounding box center [681, 389] width 104 height 19
type input "C"
type input "179"
type input "36"
type input "Ca"
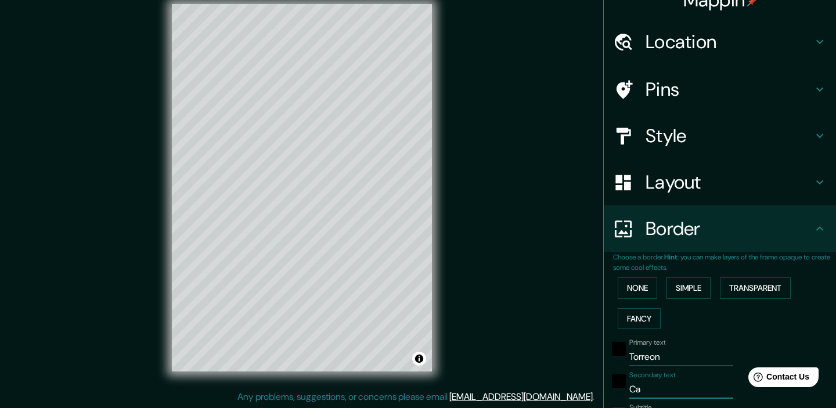
type input "179"
type input "36"
type input "C"
type input "179"
type input "36"
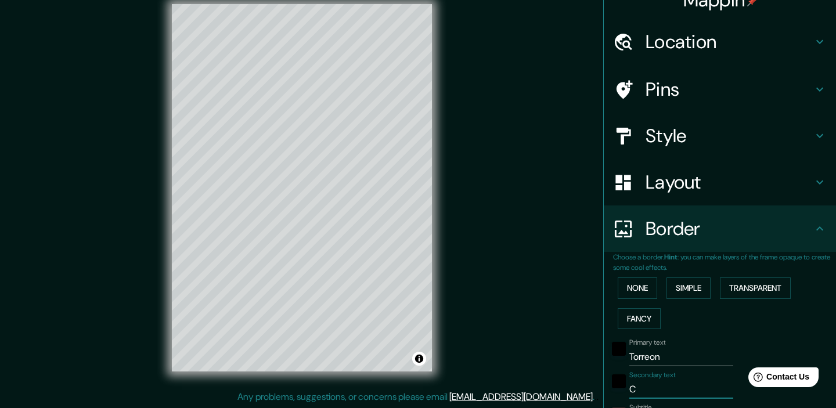
type input "Co"
type input "179"
type input "36"
type input "Coa"
type input "179"
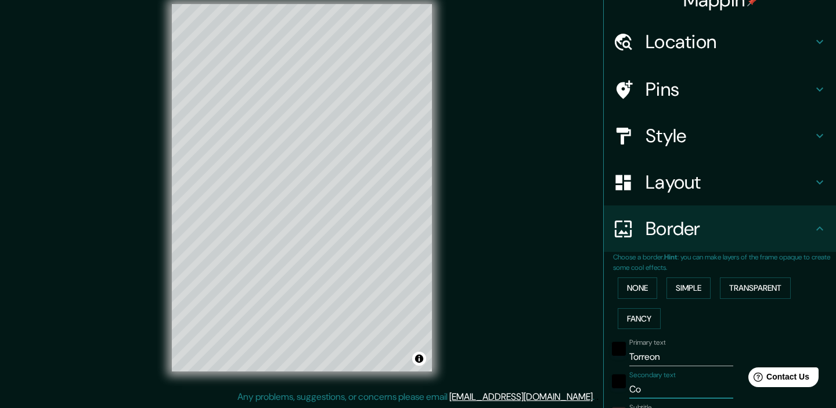
type input "36"
type input "Coah"
type input "179"
type input "36"
type input "Coahu"
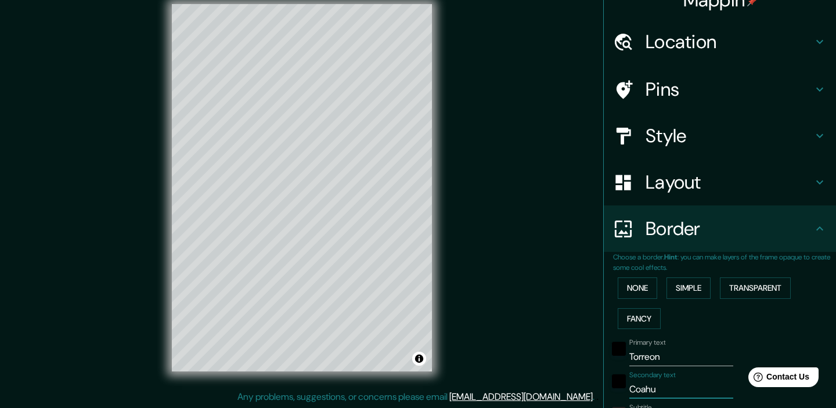
type input "179"
type input "36"
type input "Coahui"
type input "179"
type input "36"
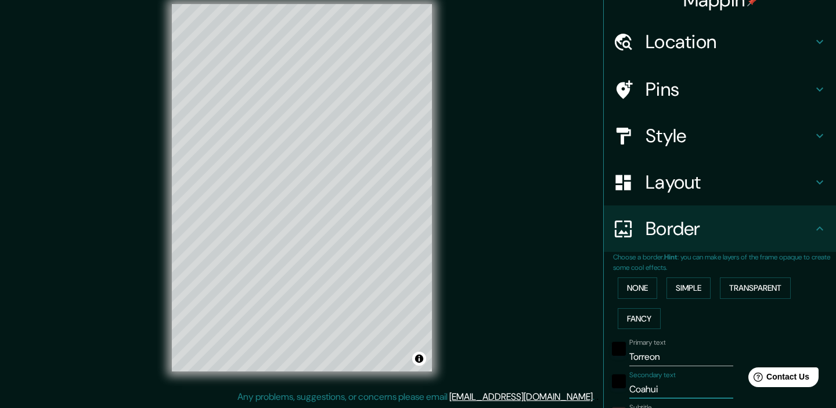
type input "Coahuil"
type input "179"
type input "36"
type input "[GEOGRAPHIC_DATA]"
type input "179"
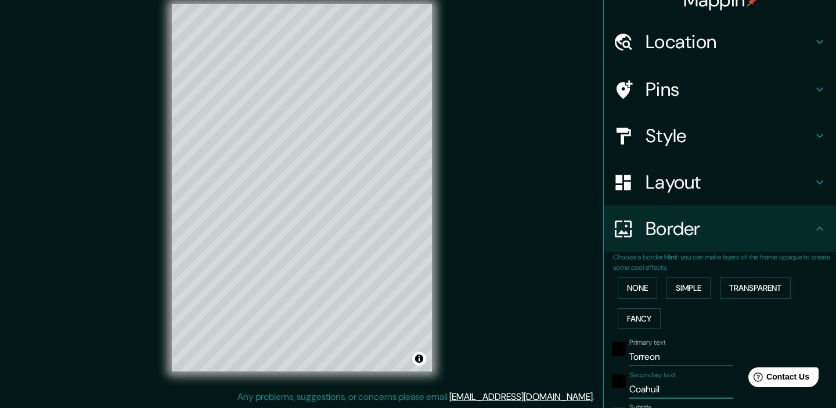
type input "36"
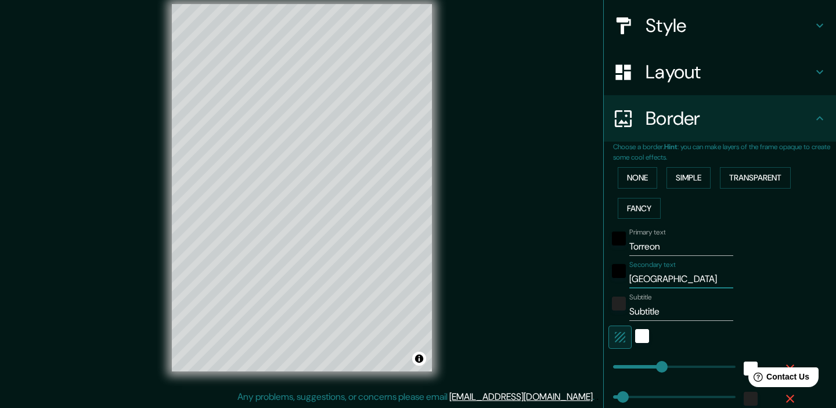
scroll to position [140, 0]
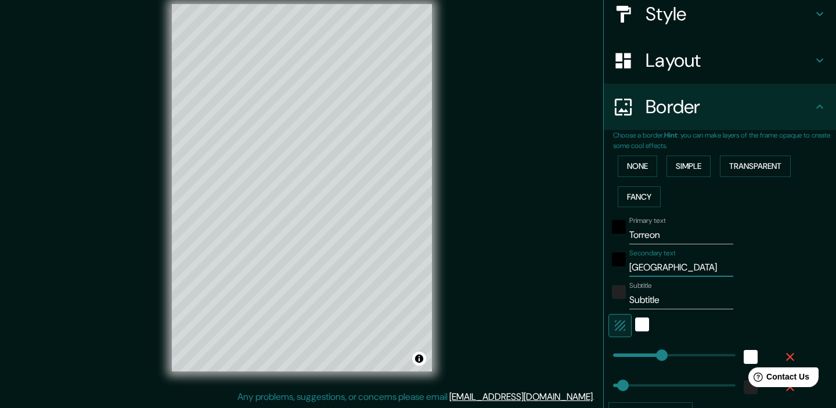
type input "[GEOGRAPHIC_DATA]"
click at [654, 295] on input "Subtitle" at bounding box center [681, 300] width 104 height 19
type input "M"
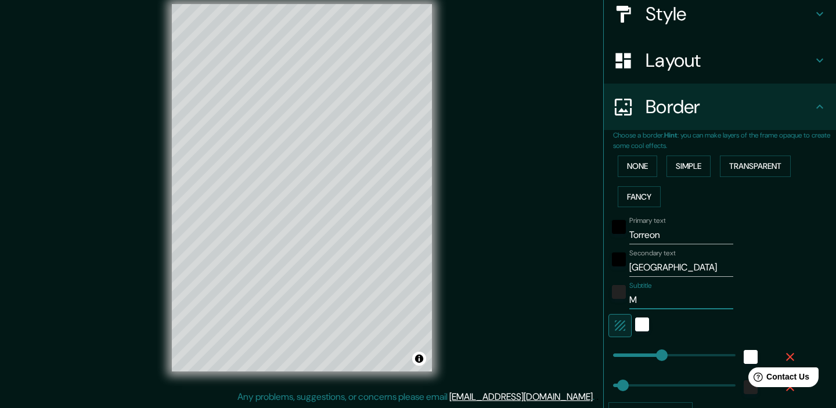
type input "179"
type input "36"
type input "Me"
type input "179"
type input "36"
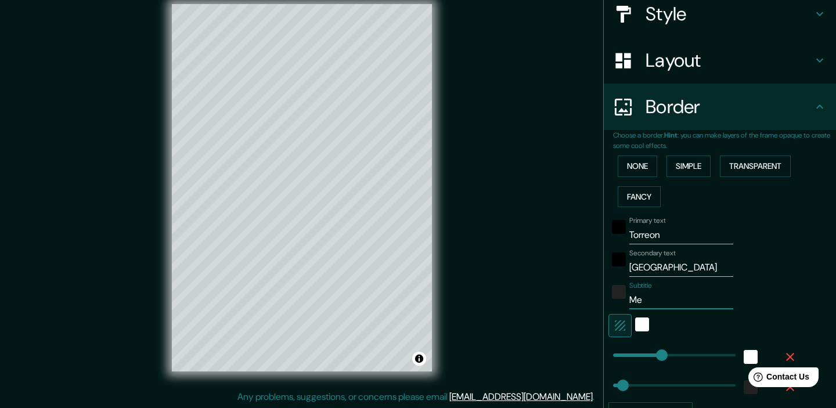
type input "Mex"
type input "179"
type input "36"
type input "Mexic"
type input "179"
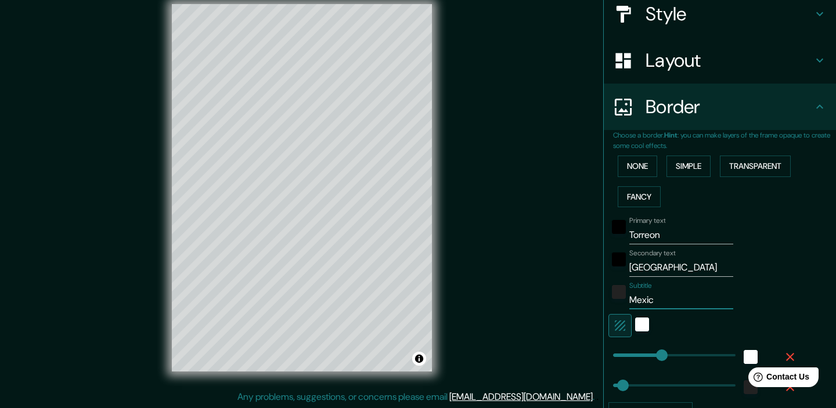
type input "36"
type input "[GEOGRAPHIC_DATA]"
type input "179"
type input "36"
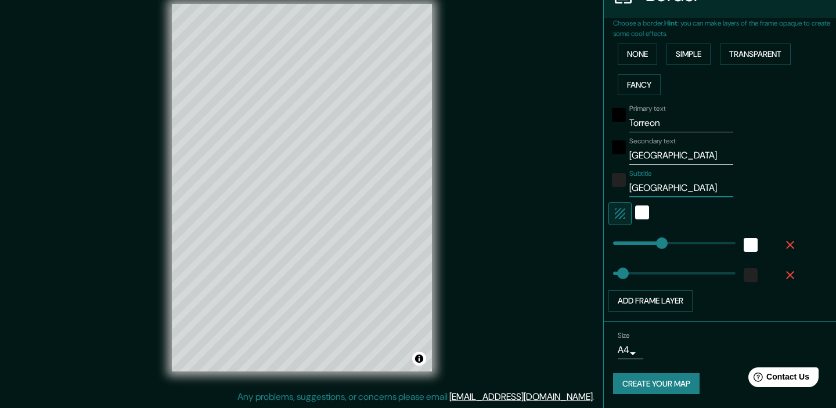
type input "[GEOGRAPHIC_DATA]"
click at [687, 387] on button "Create your map" at bounding box center [656, 383] width 86 height 21
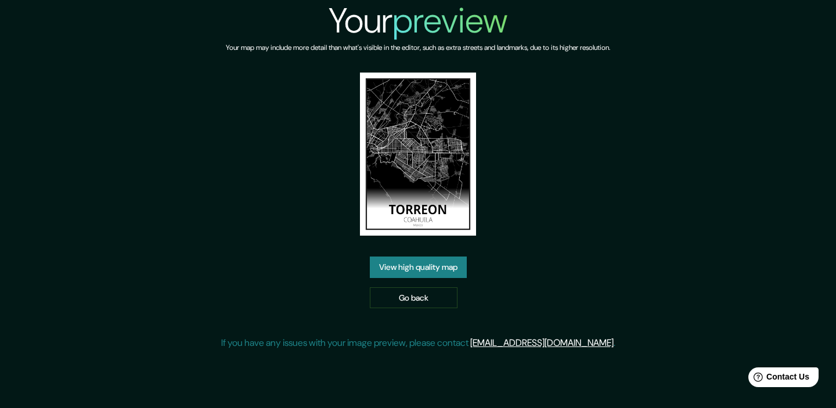
click at [421, 266] on link "View high quality map" at bounding box center [418, 267] width 97 height 21
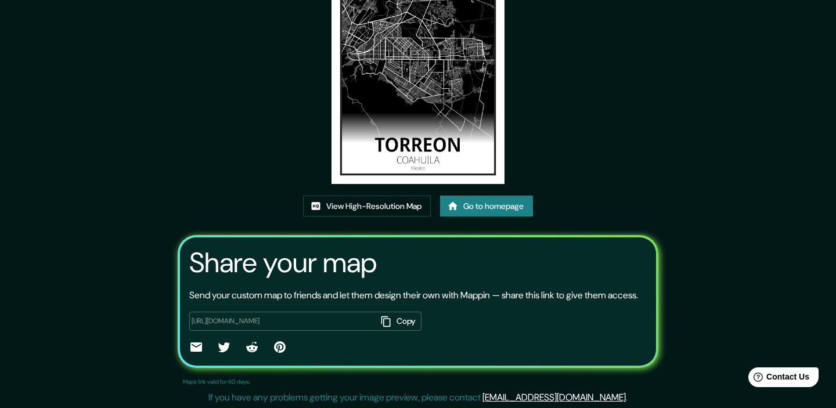
scroll to position [127, 0]
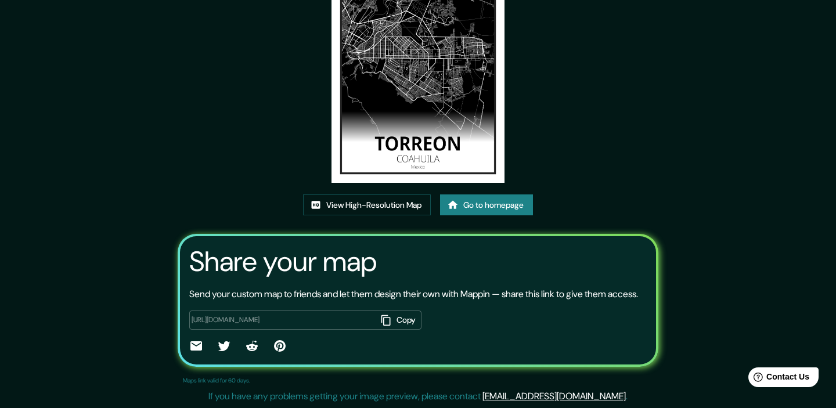
click at [402, 318] on button "Copy" at bounding box center [398, 320] width 45 height 19
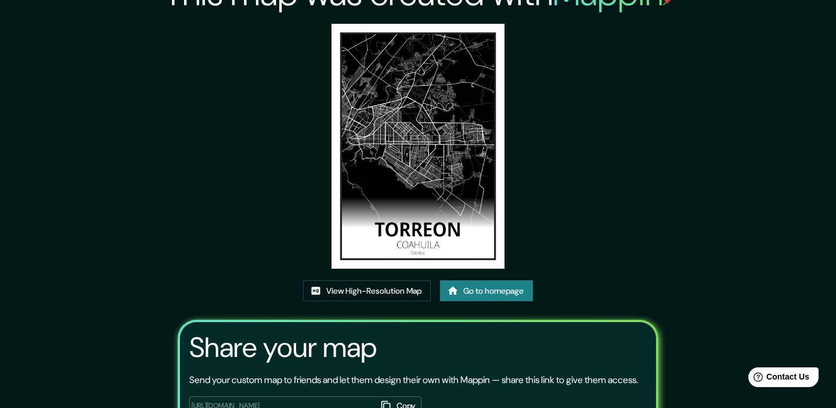
scroll to position [24, 0]
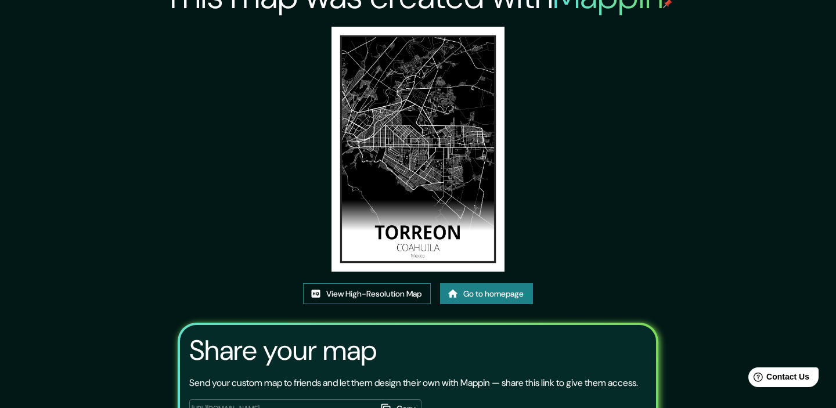
click at [383, 290] on link "View High-Resolution Map" at bounding box center [367, 293] width 128 height 21
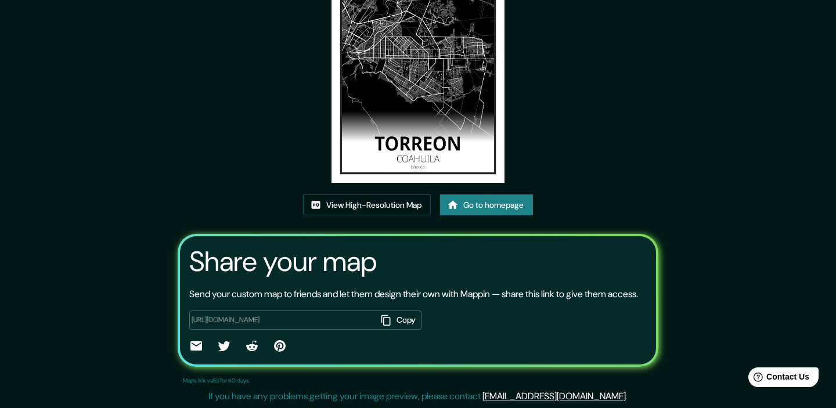
scroll to position [0, 0]
